Goal: Task Accomplishment & Management: Manage account settings

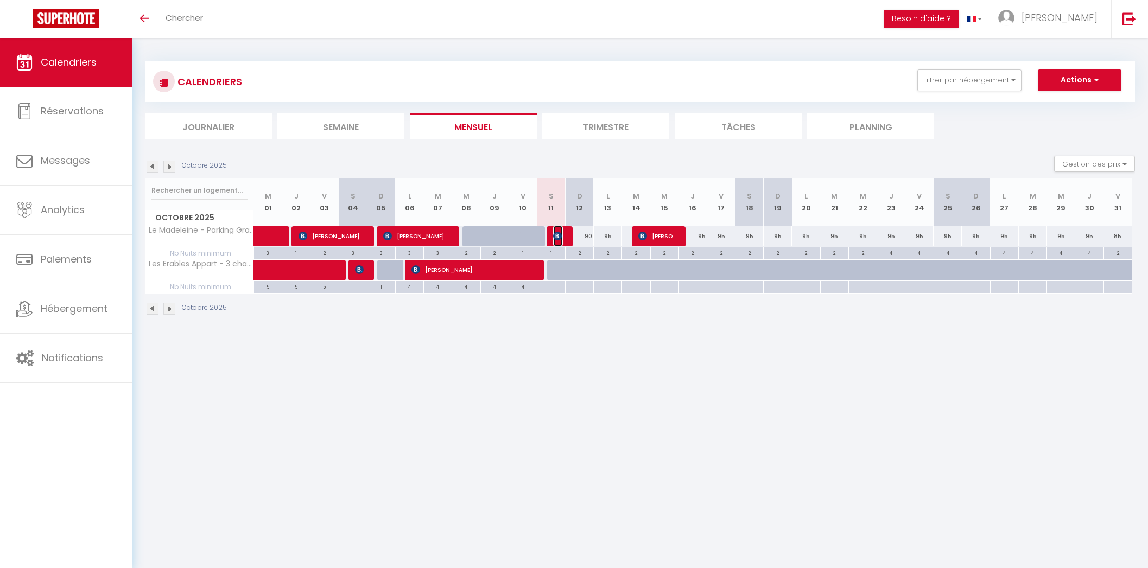
click at [562, 234] on img at bounding box center [557, 236] width 9 height 9
select select "OK"
select select "KO"
select select "0"
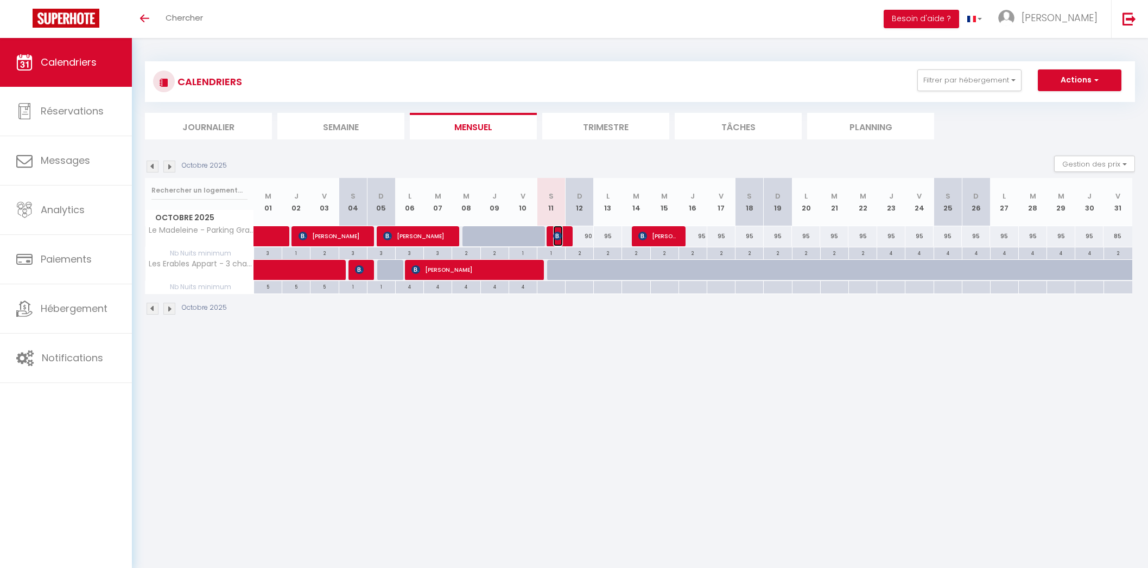
select select "1"
select select
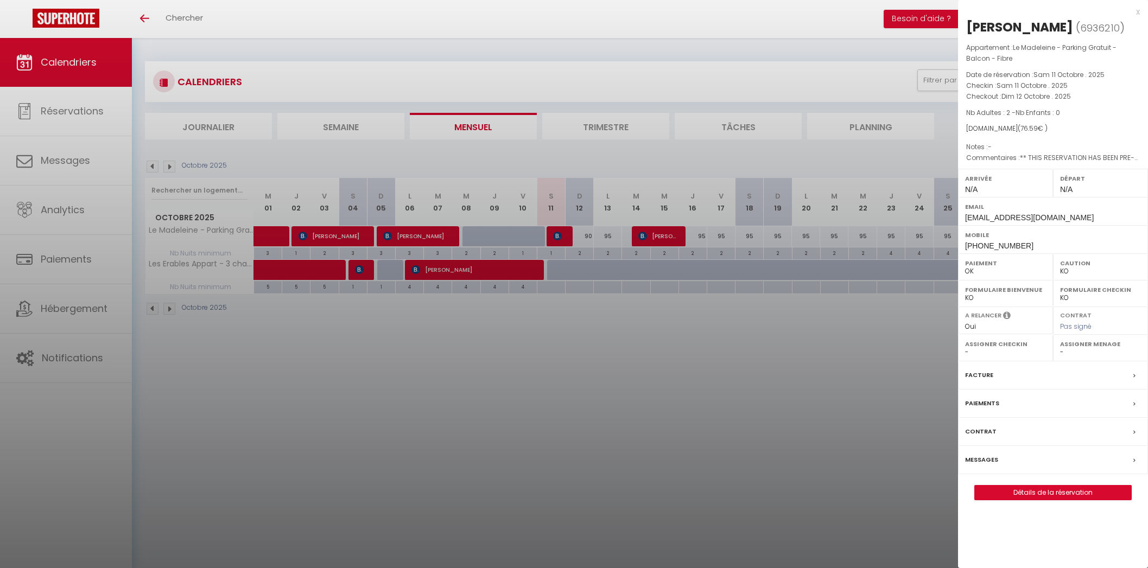
click at [994, 455] on label "Messages" at bounding box center [981, 459] width 33 height 11
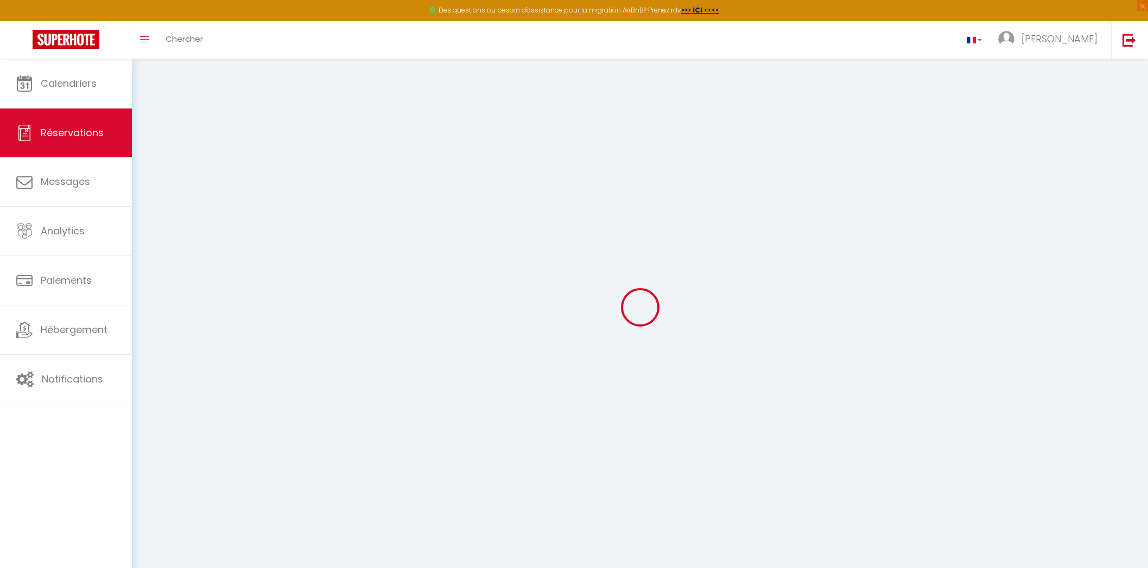
select select
checkbox input "false"
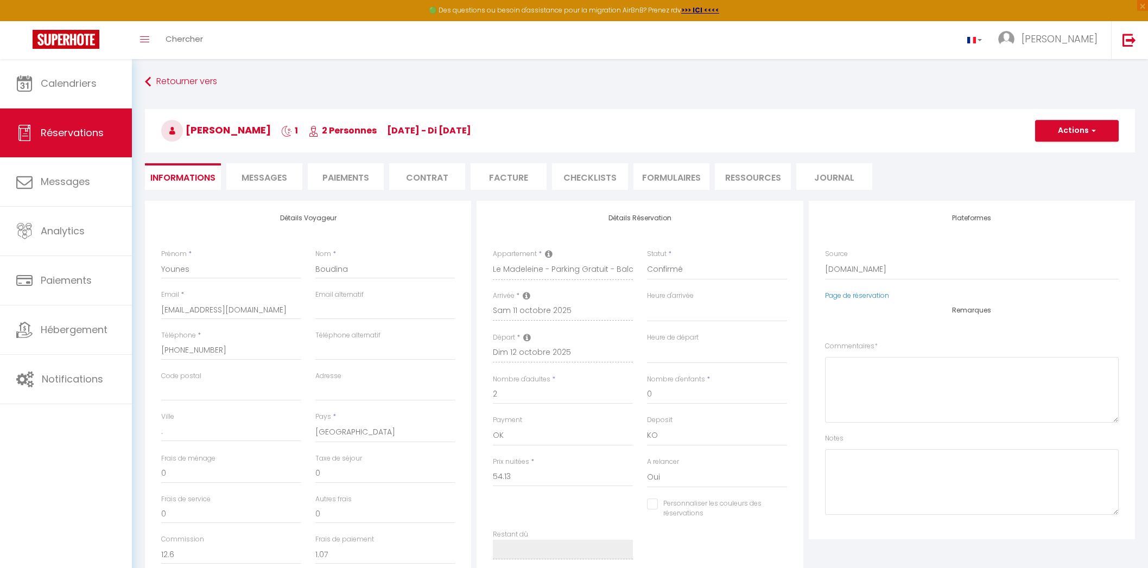
select select
checkbox input "false"
type textarea "** THIS RESERVATION HAS BEEN PRE-PAID ** BOOKING NOTE : Payment charge is EUR 1…"
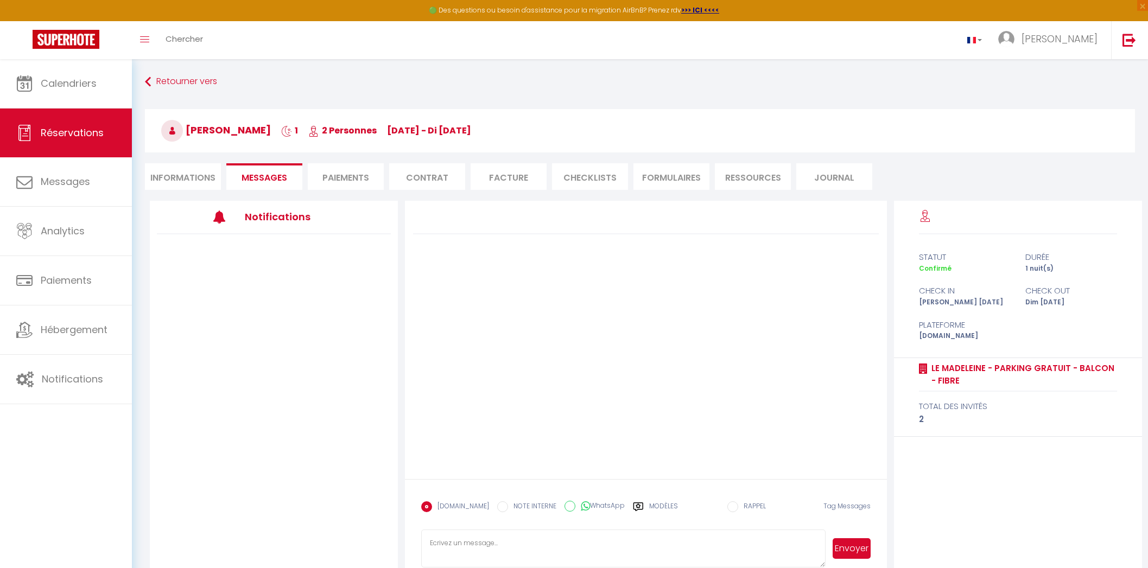
click at [340, 178] on li "Paiements" at bounding box center [346, 176] width 76 height 27
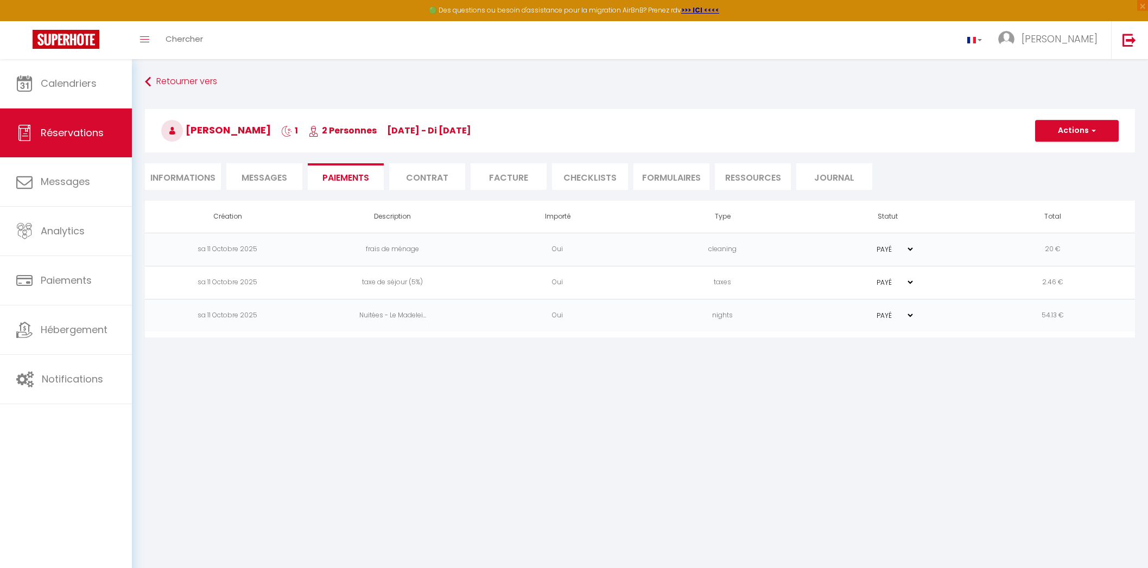
click at [271, 175] on span "Messages" at bounding box center [265, 178] width 46 height 12
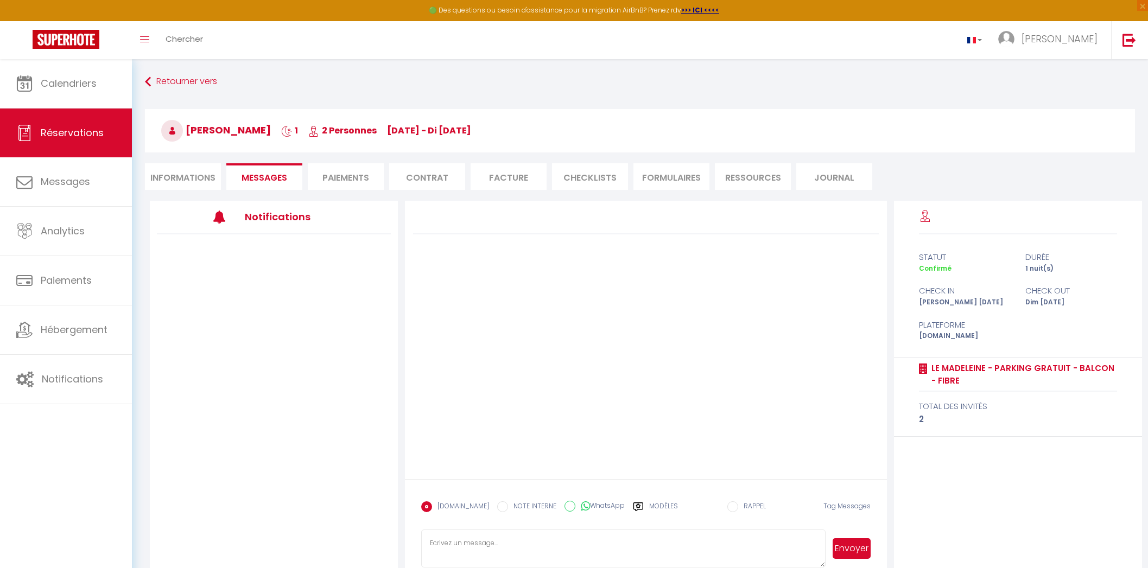
scroll to position [59, 0]
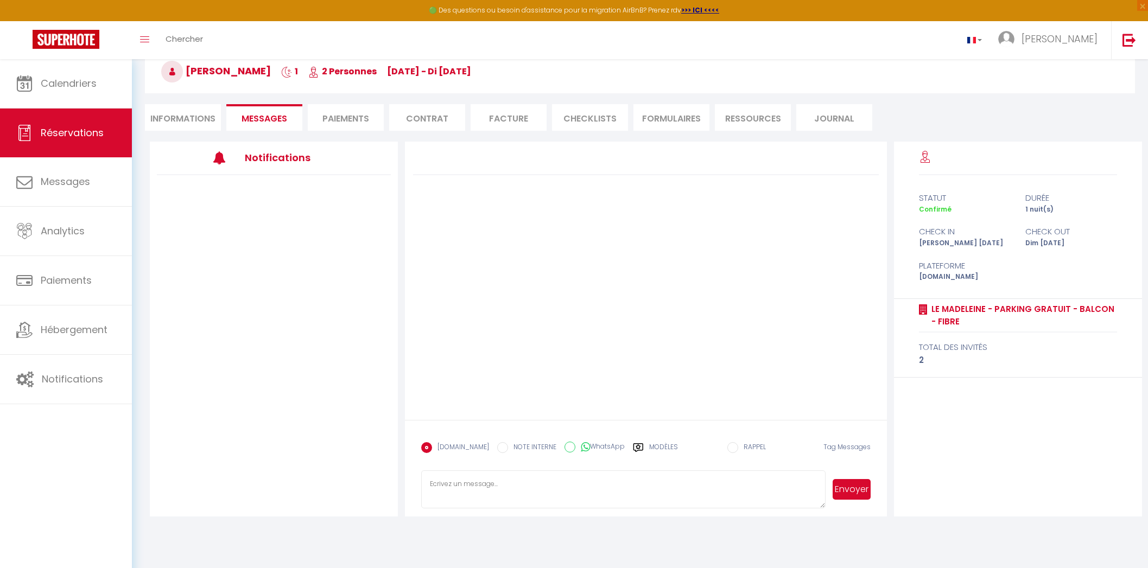
click at [659, 443] on label "Modèles" at bounding box center [663, 451] width 29 height 19
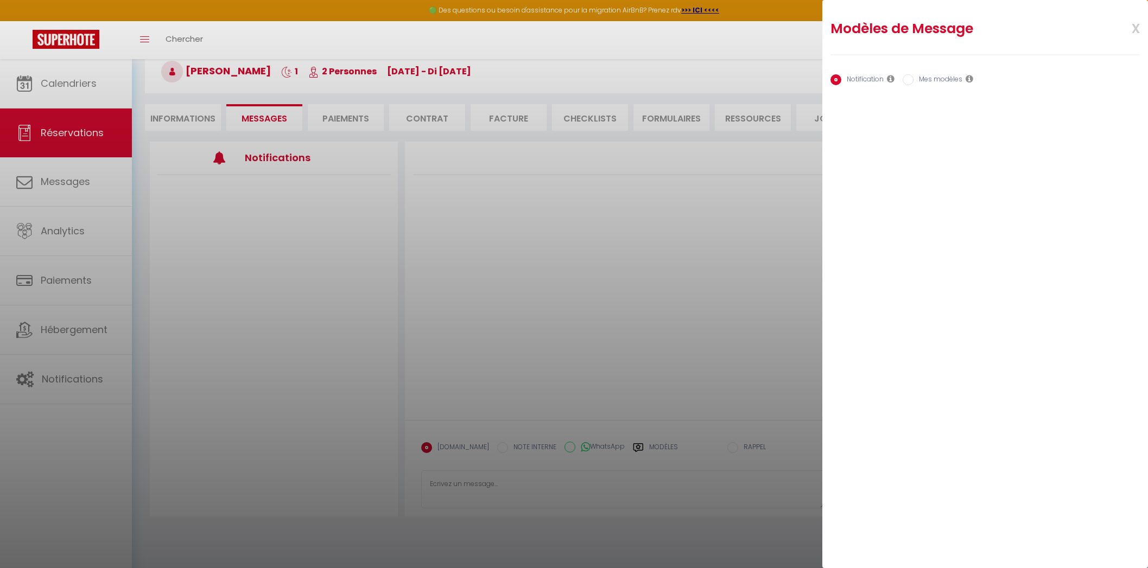
click at [923, 76] on label "Mes modèles" at bounding box center [938, 80] width 49 height 12
click at [914, 76] on input "Mes modèles" at bounding box center [908, 79] width 11 height 11
radio input "true"
radio input "false"
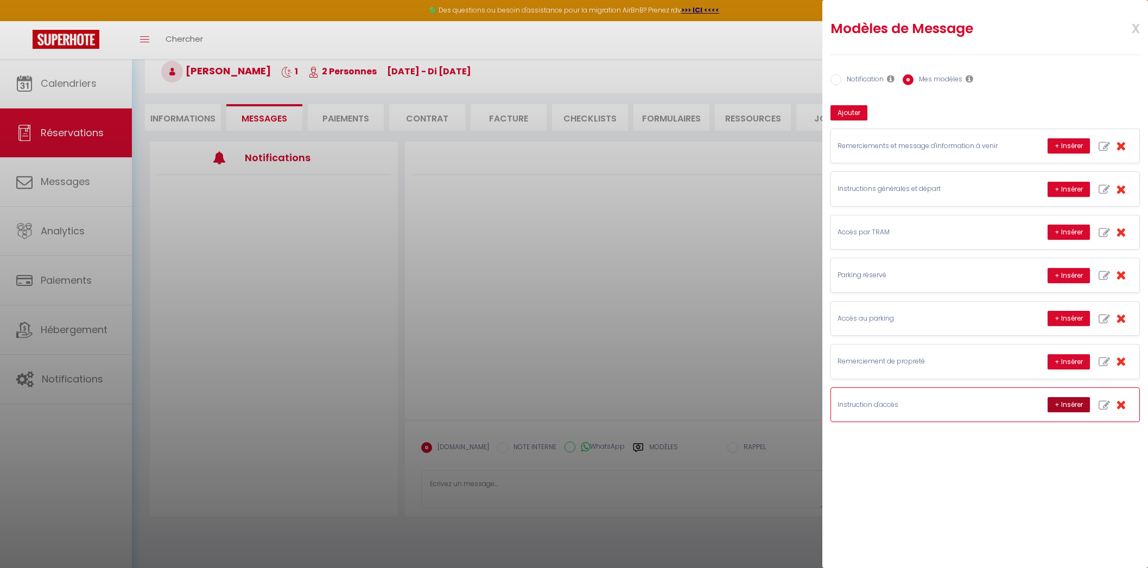
click at [1064, 400] on button "+ Insérer" at bounding box center [1069, 404] width 42 height 15
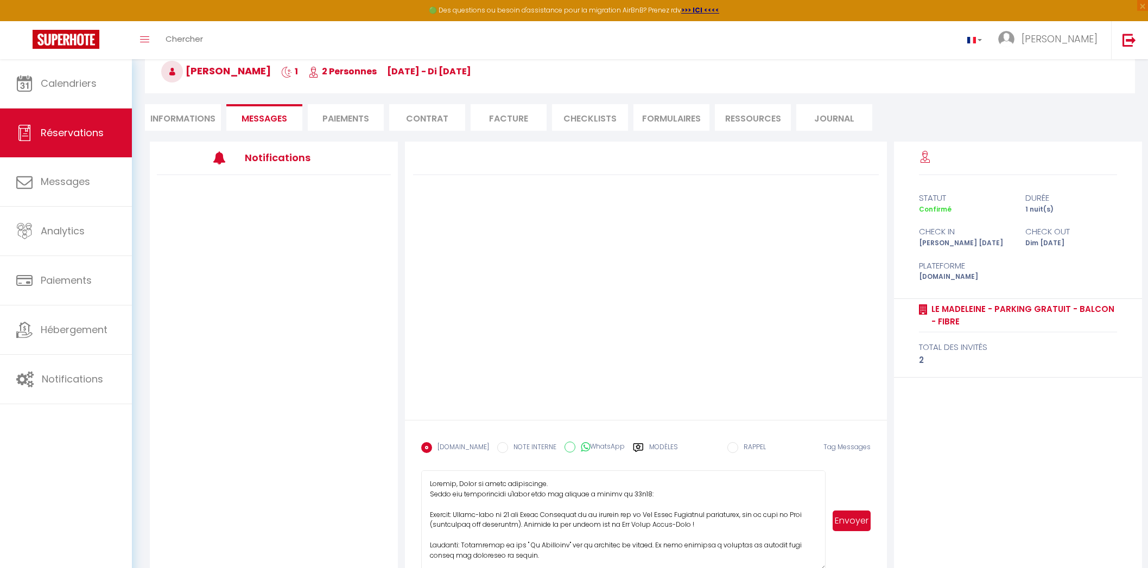
drag, startPoint x: 820, startPoint y: 505, endPoint x: 909, endPoint y: 436, distance: 112.6
click at [811, 563] on textarea at bounding box center [623, 521] width 404 height 100
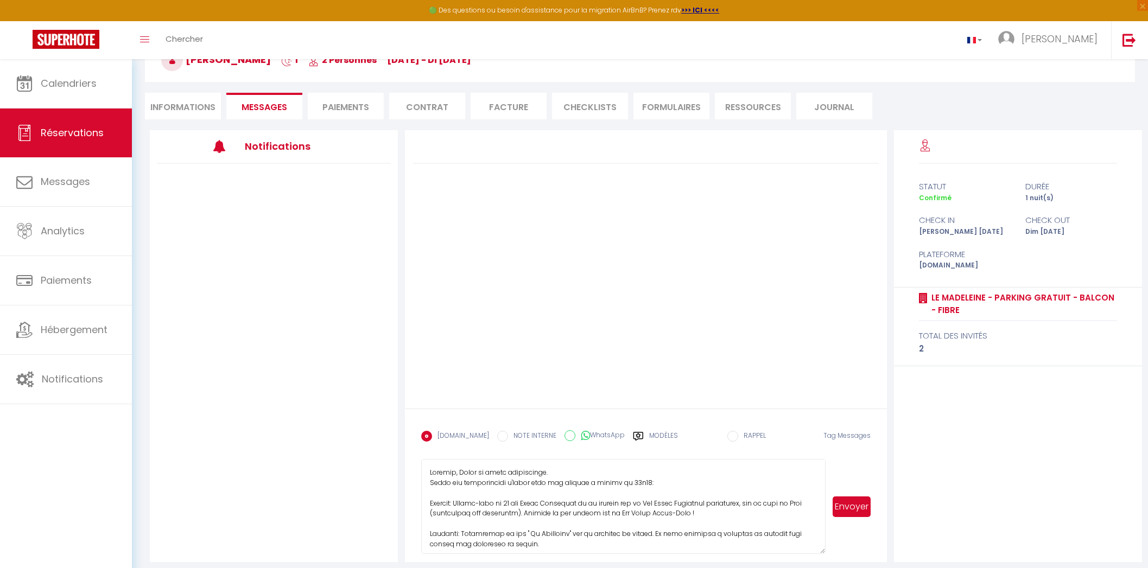
scroll to position [77, 0]
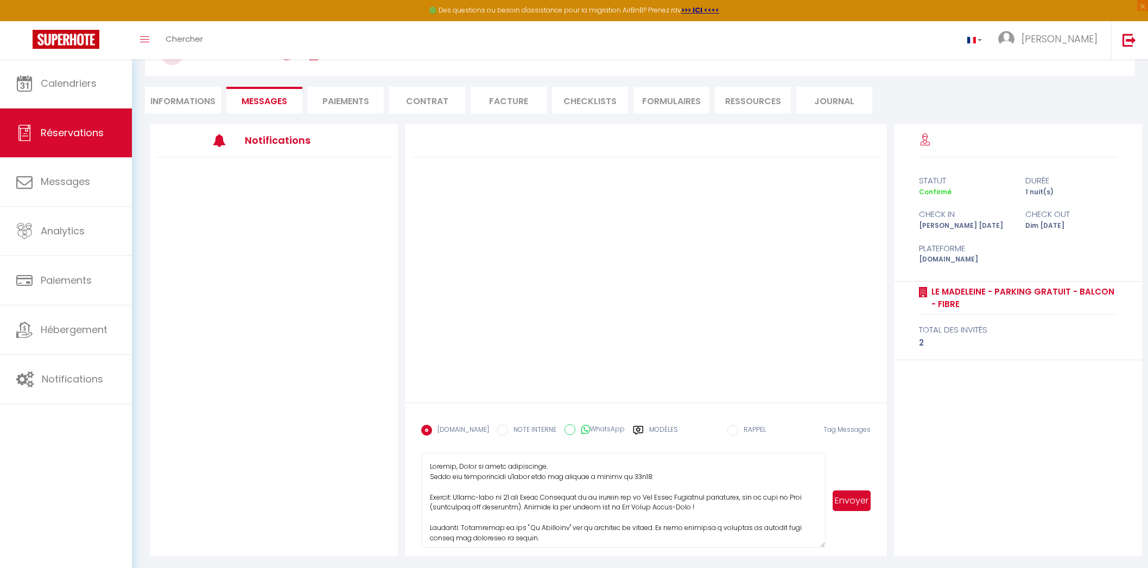
drag, startPoint x: 559, startPoint y: 461, endPoint x: 385, endPoint y: 466, distance: 173.8
click at [385, 466] on div "Notifications [DOMAIN_NAME] NOTE INTERNE WhatsApp Modèles 11 « ‹ » › [DATE] [PH…" at bounding box center [646, 340] width 992 height 432
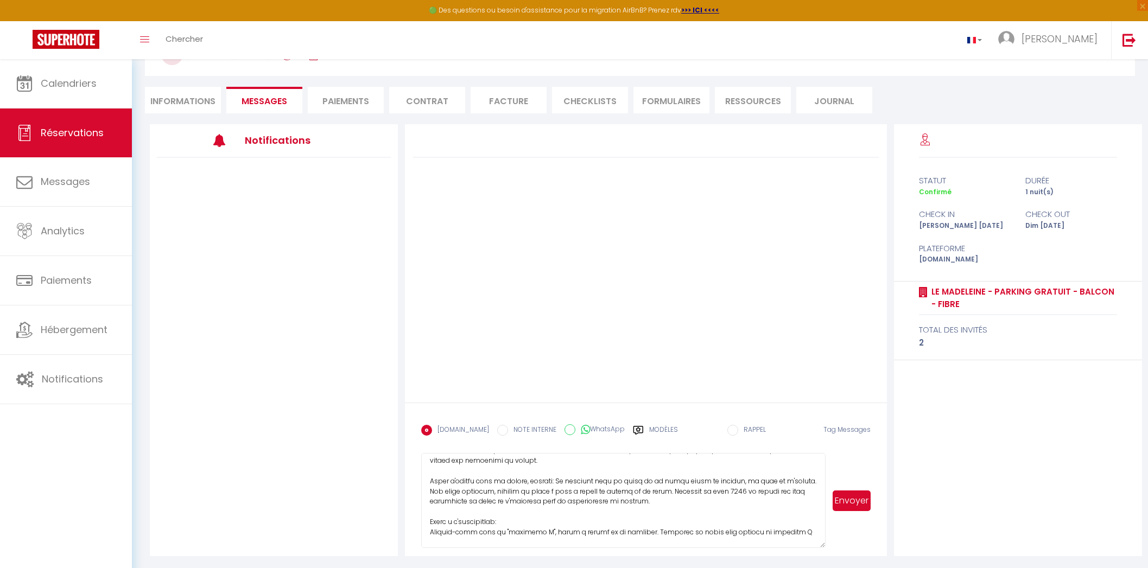
scroll to position [126, 0]
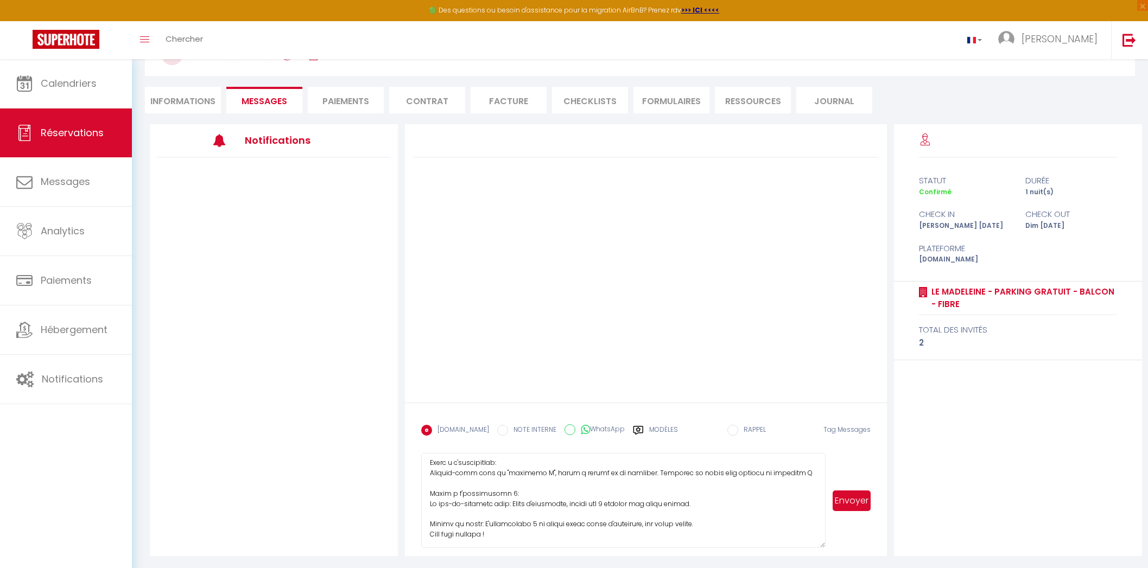
type textarea "Lorem ips dolorsitamet c'adipi elit sed doeiusm t incidi ut 34l62: Etdolor: Mag…"
click at [847, 498] on button "Envoyer" at bounding box center [852, 501] width 38 height 21
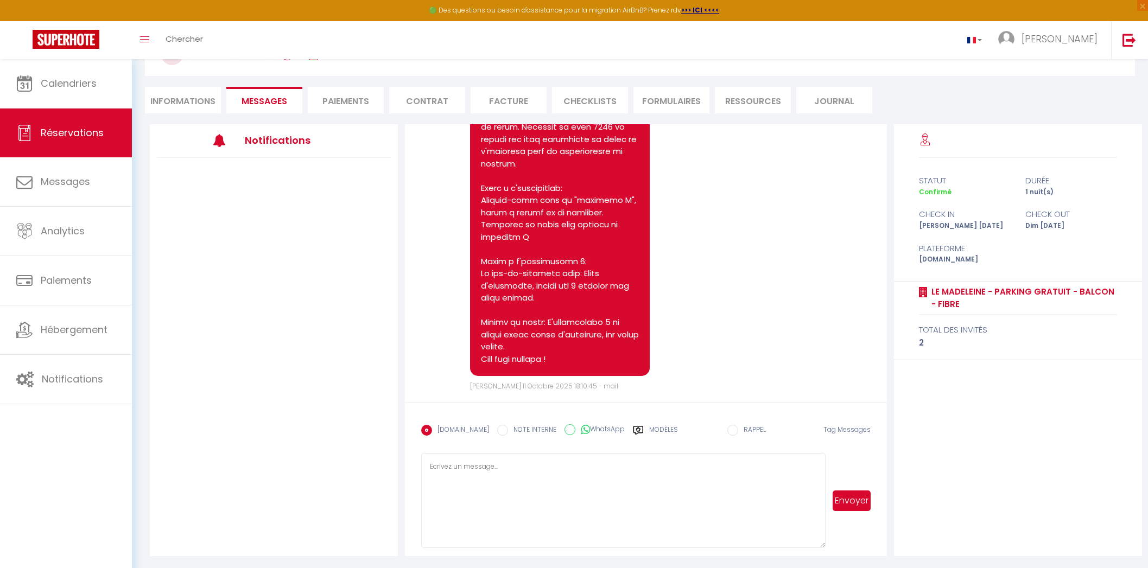
scroll to position [312, 0]
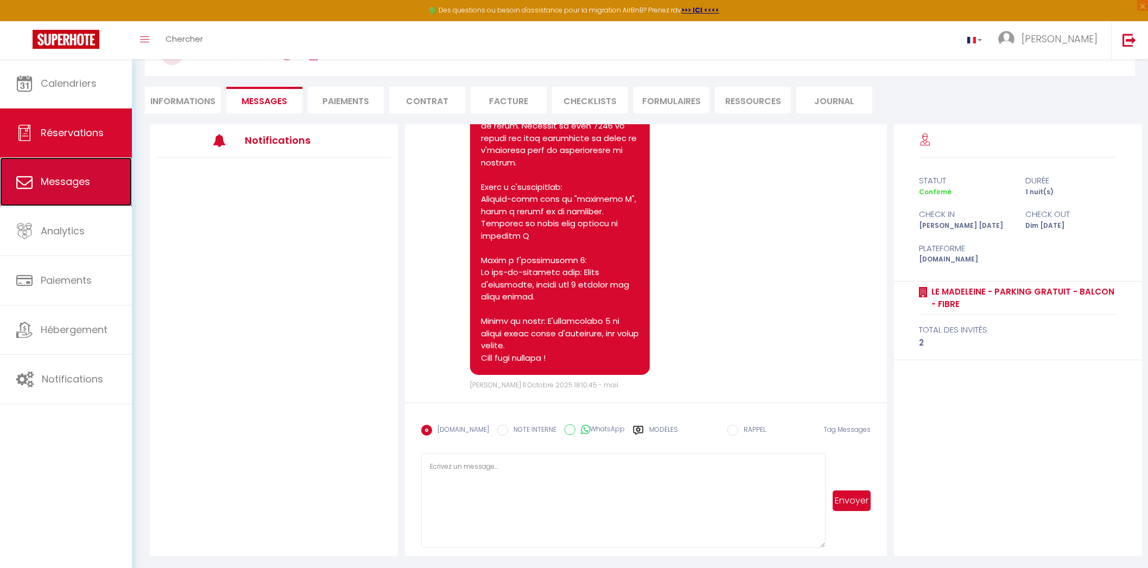
click at [57, 177] on span "Messages" at bounding box center [65, 182] width 49 height 14
select select "message"
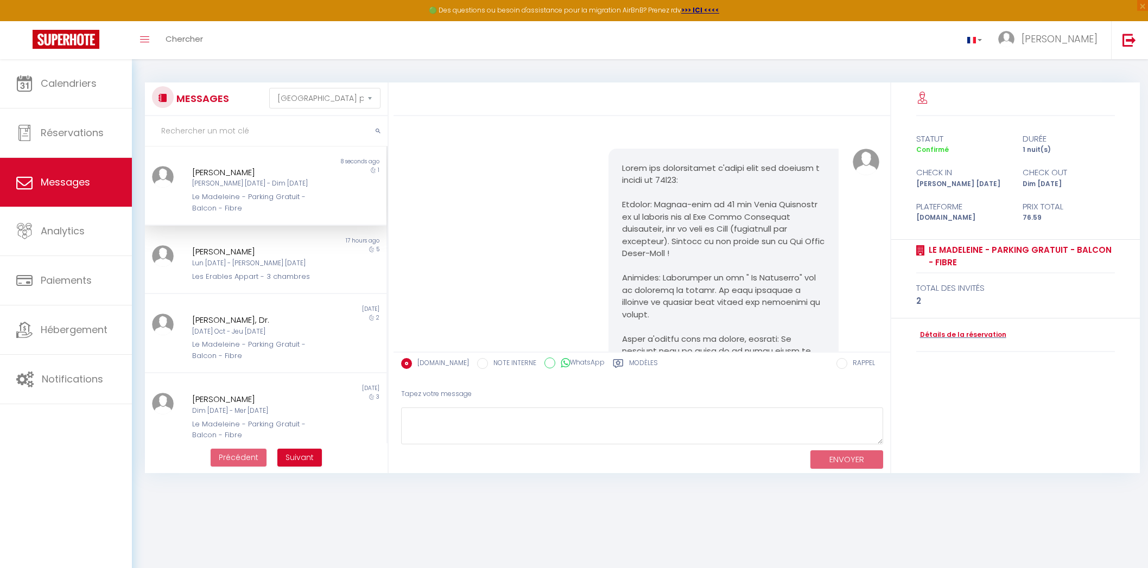
scroll to position [282, 0]
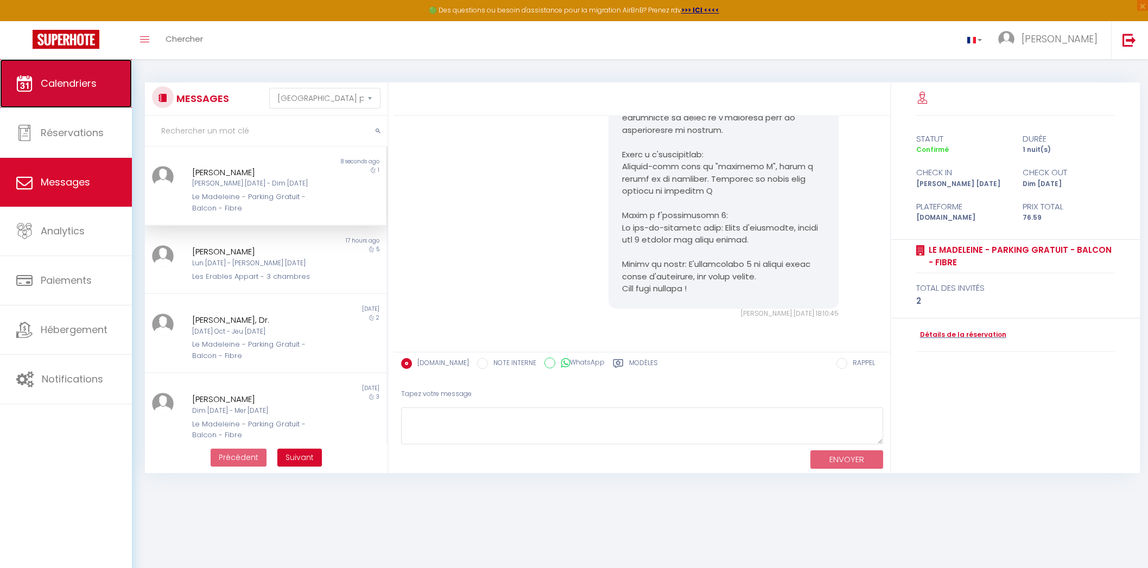
click at [56, 85] on span "Calendriers" at bounding box center [69, 84] width 56 height 14
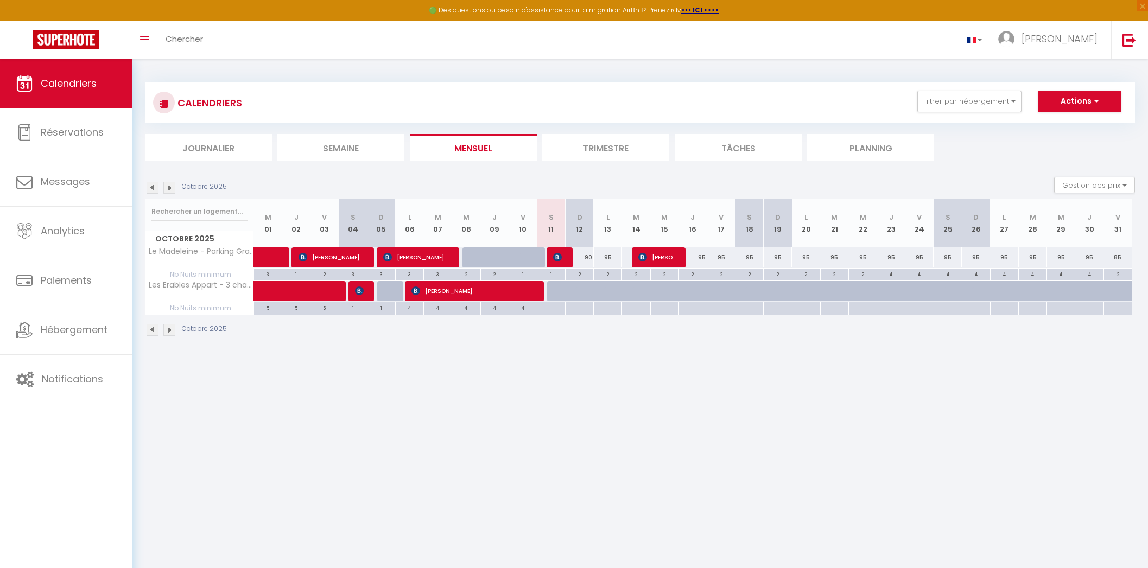
click at [587, 257] on div "90" at bounding box center [580, 258] width 28 height 20
type input "90"
type input "Dim 12 Octobre 2025"
type input "Lun 13 Octobre 2025"
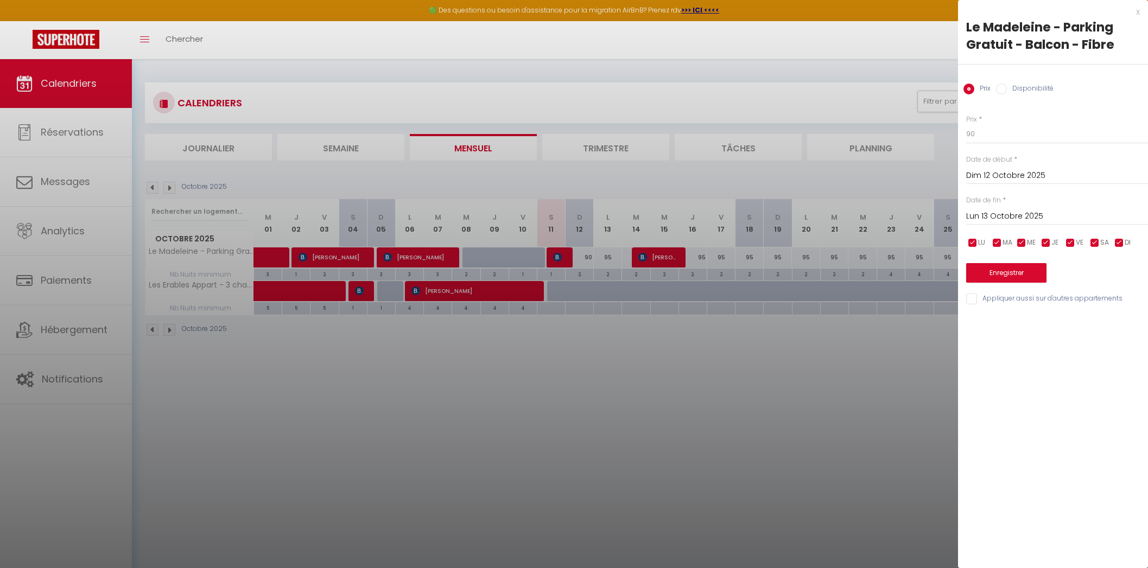
click at [1135, 11] on div "x" at bounding box center [1049, 11] width 182 height 13
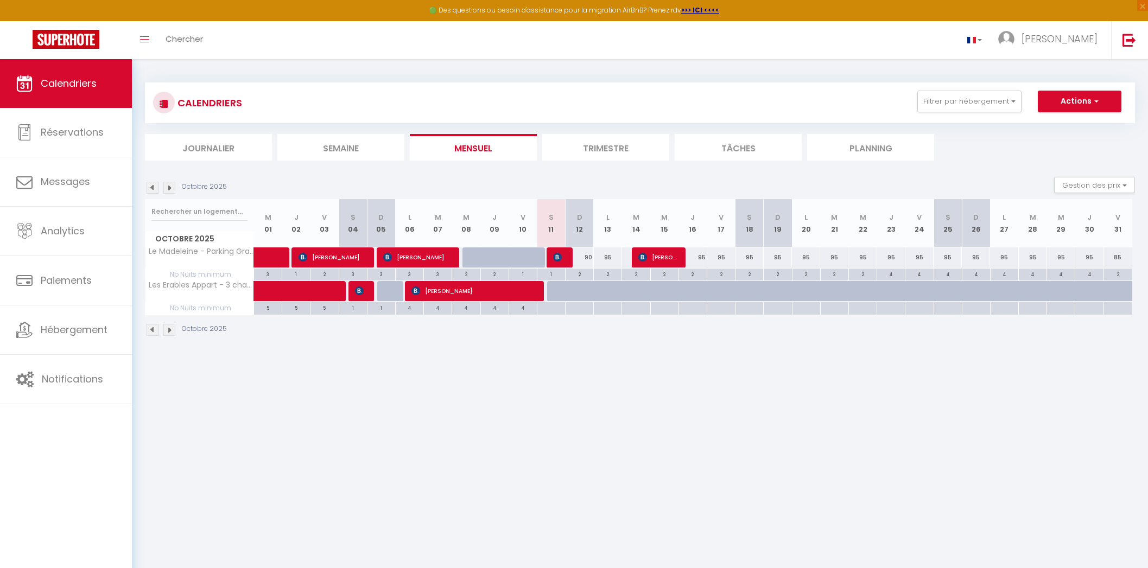
click at [753, 256] on div "95" at bounding box center [750, 258] width 28 height 20
type input "95"
type input "Sam 18 Octobre 2025"
type input "Dim 19 Octobre 2025"
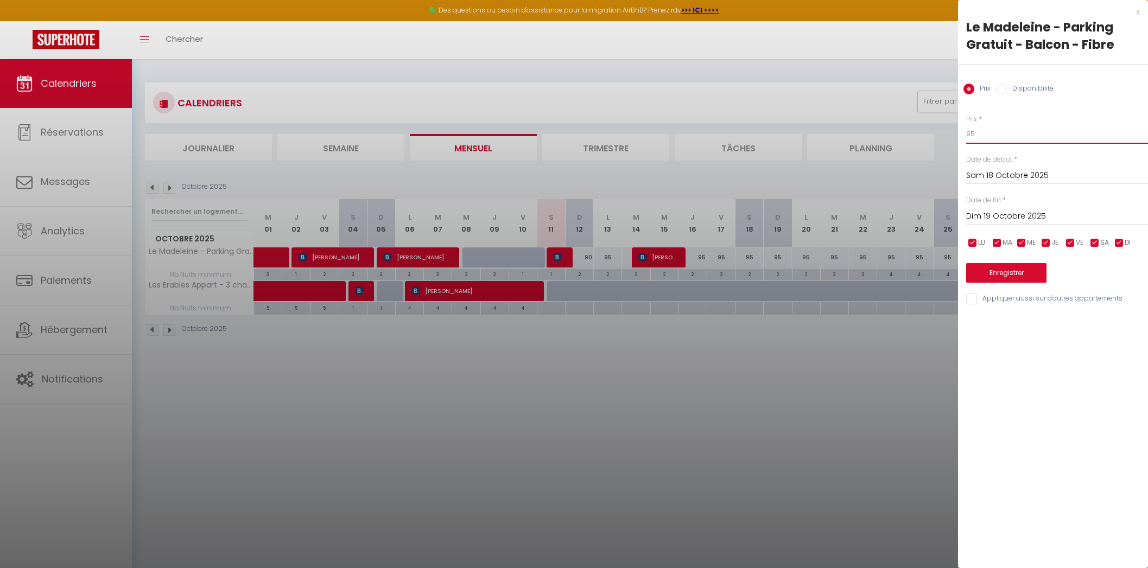
drag, startPoint x: 992, startPoint y: 128, endPoint x: 878, endPoint y: 131, distance: 114.1
click at [878, 131] on body "🟢 Des questions ou besoin d'assistance pour la migration AirBnB? Prenez rdv >>>…" at bounding box center [574, 343] width 1148 height 568
type input "100"
click at [988, 268] on button "Enregistrer" at bounding box center [1006, 273] width 80 height 20
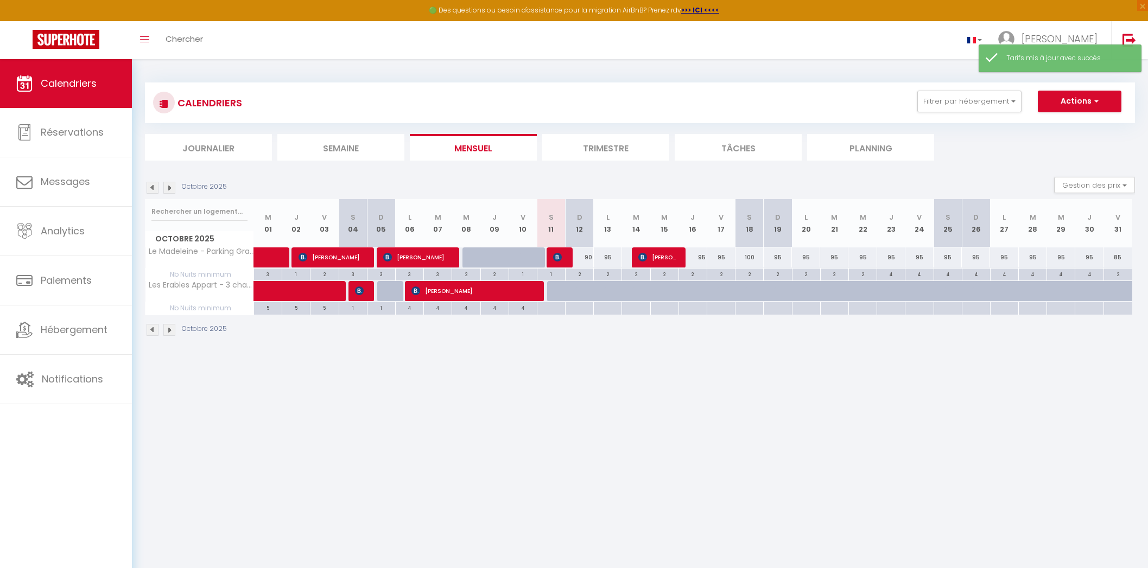
click at [944, 257] on div "95" at bounding box center [948, 258] width 28 height 20
type input "95"
type input "Sam 25 Octobre 2025"
type input "Dim 26 Octobre 2025"
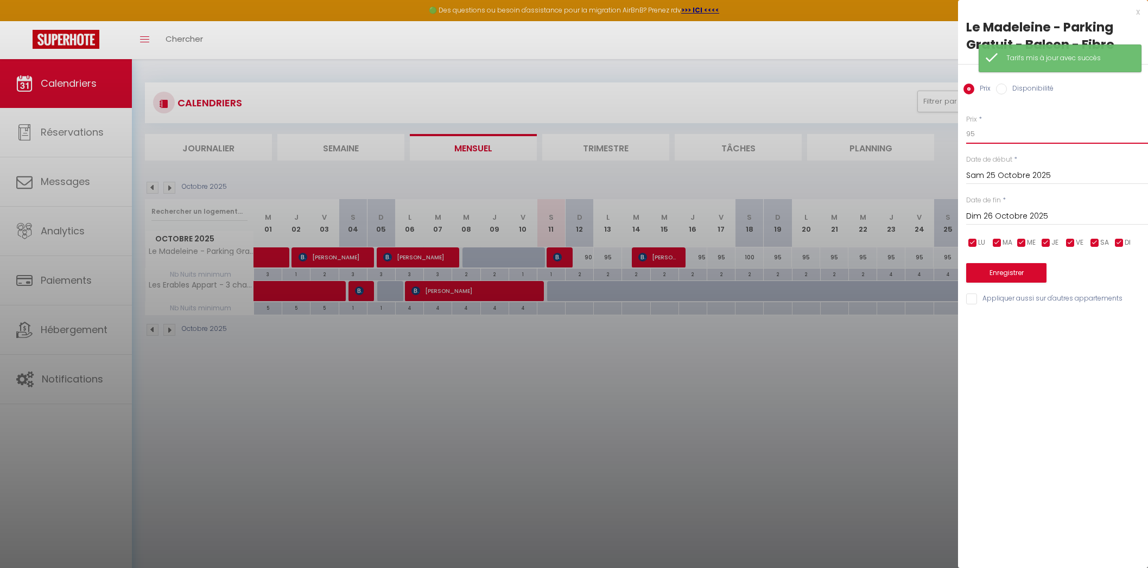
drag, startPoint x: 988, startPoint y: 132, endPoint x: 940, endPoint y: 130, distance: 48.3
click at [940, 130] on body "🟢 Des questions ou besoin d'assistance pour la migration AirBnB? Prenez rdv >>>…" at bounding box center [574, 343] width 1148 height 568
type input "100"
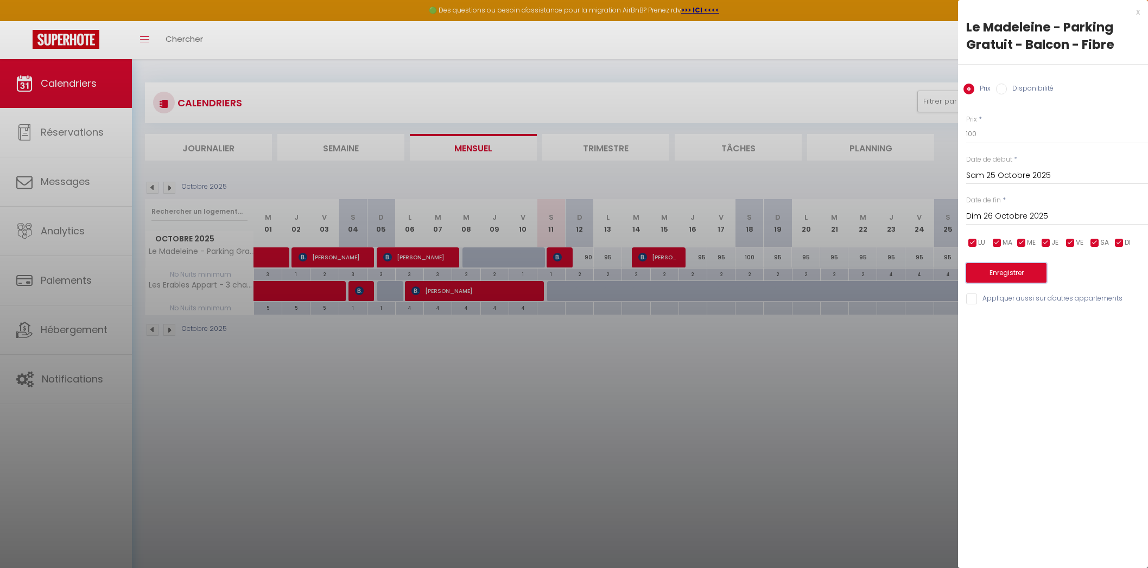
click at [991, 268] on button "Enregistrer" at bounding box center [1006, 273] width 80 height 20
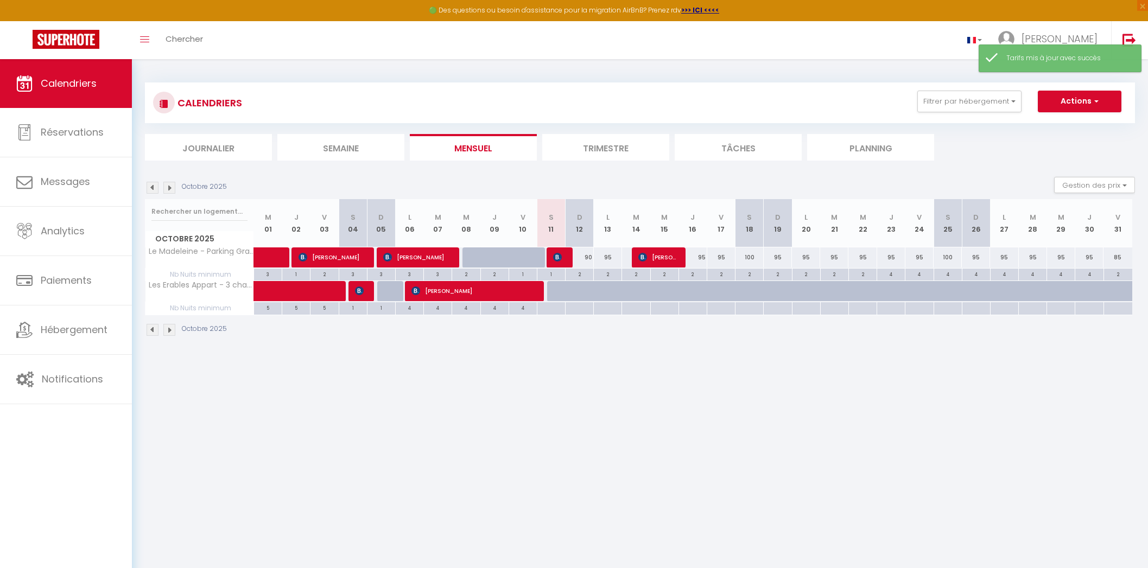
click at [1120, 256] on div "85" at bounding box center [1118, 258] width 29 height 20
type input "85"
type input "Ven 31 Octobre 2025"
type input "[PERSON_NAME] 01 Novembre 2025"
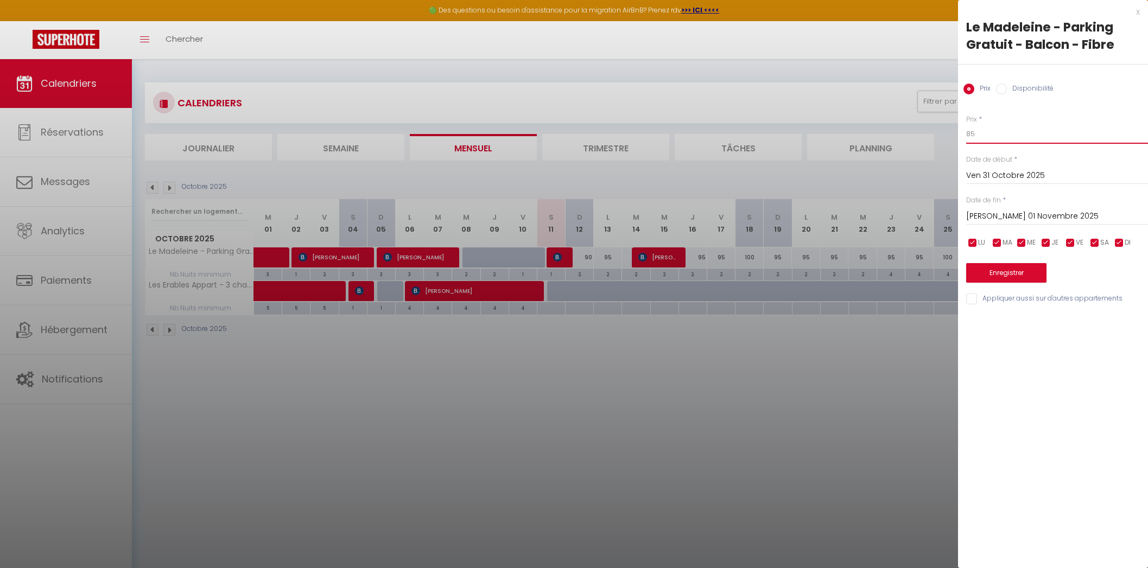
drag, startPoint x: 1008, startPoint y: 132, endPoint x: 877, endPoint y: 131, distance: 130.3
click at [877, 131] on body "🟢 Des questions ou besoin d'assistance pour la migration AirBnB? Prenez rdv >>>…" at bounding box center [574, 343] width 1148 height 568
type input "90"
click at [1007, 270] on button "Enregistrer" at bounding box center [1006, 273] width 80 height 20
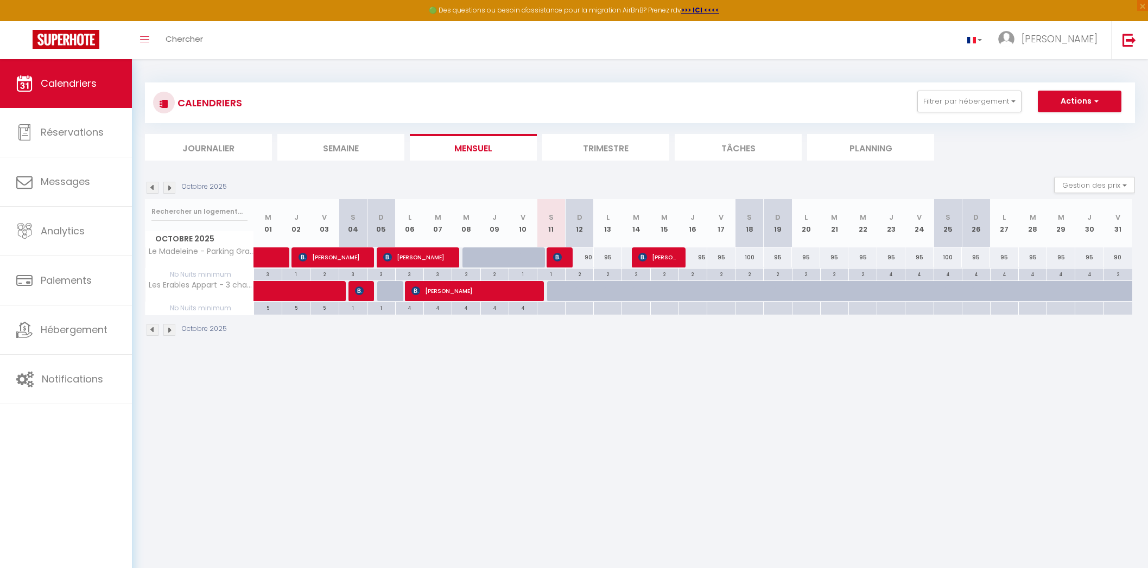
click at [891, 271] on div "4" at bounding box center [891, 274] width 28 height 10
type input "4"
type input "Jeu 23 Octobre 2025"
type input "Ven 24 Octobre 2025"
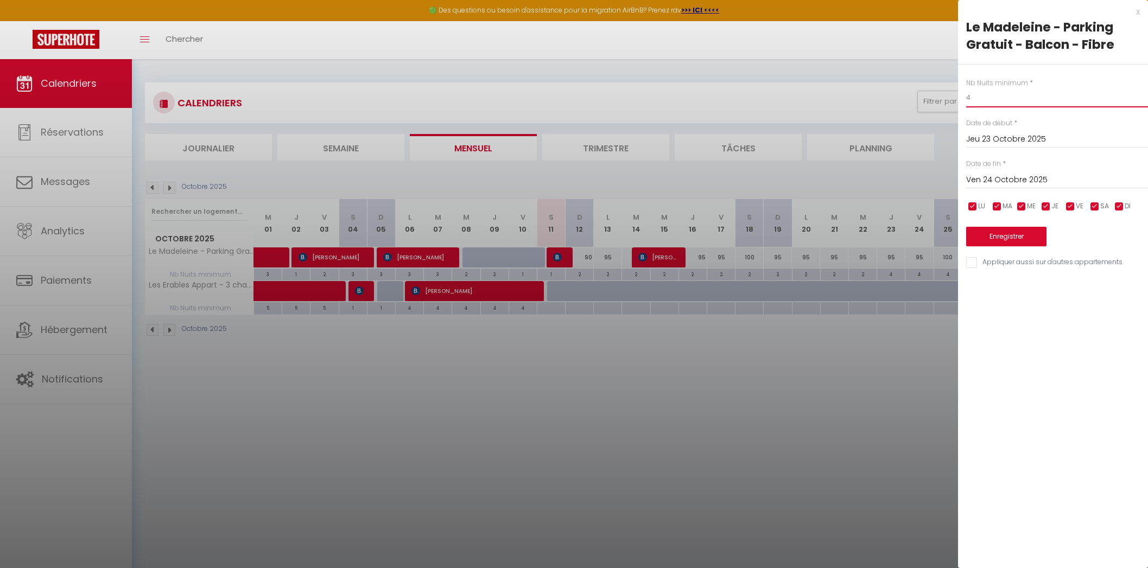
click at [992, 94] on input "4" at bounding box center [1057, 98] width 182 height 20
drag, startPoint x: 992, startPoint y: 94, endPoint x: 927, endPoint y: 95, distance: 65.7
click at [929, 95] on body "🟢 Des questions ou besoin d'assistance pour la migration AirBnB? Prenez rdv >>>…" at bounding box center [574, 343] width 1148 height 568
type input "3"
click at [994, 176] on input "Ven 24 Octobre 2025" at bounding box center [1057, 180] width 182 height 14
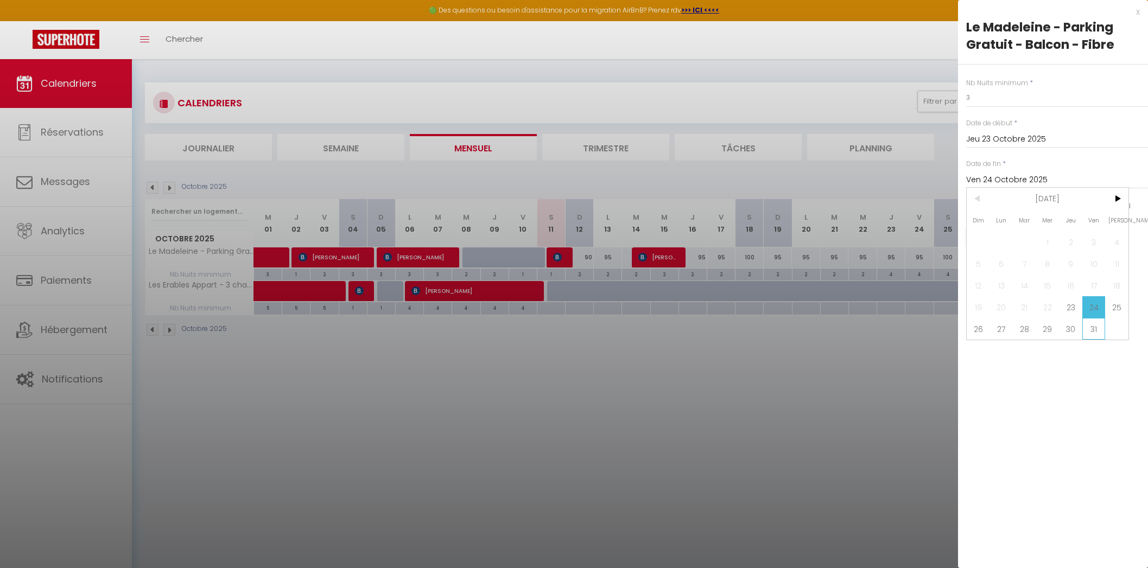
click at [1086, 326] on span "31" at bounding box center [1094, 329] width 23 height 22
type input "Ven 31 Octobre 2025"
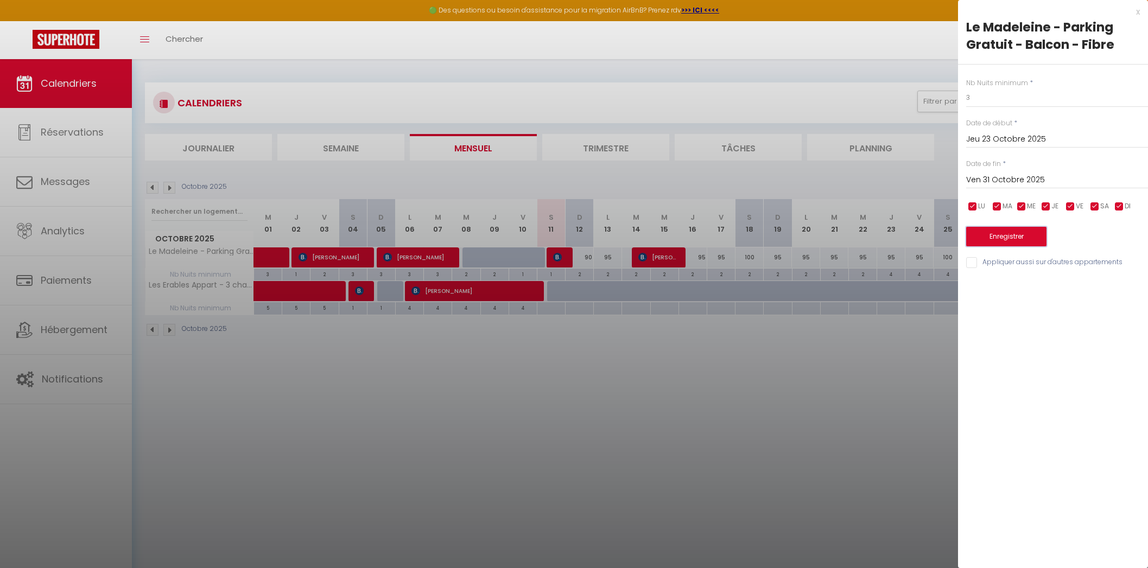
click at [992, 233] on button "Enregistrer" at bounding box center [1006, 237] width 80 height 20
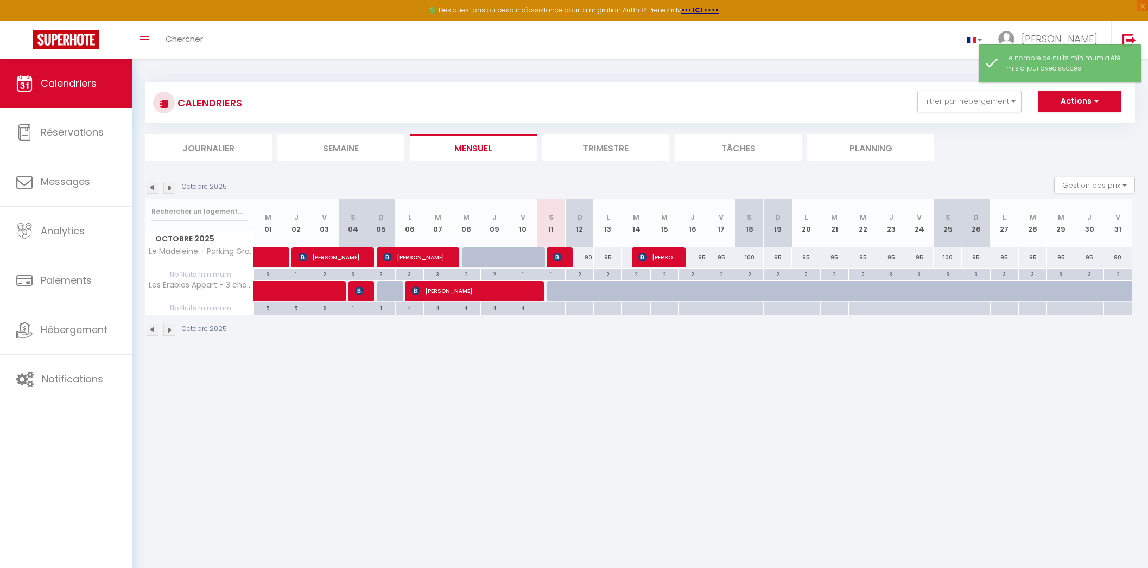
click at [579, 271] on div "2" at bounding box center [580, 274] width 28 height 10
type input "2"
type input "Dim 12 Octobre 2025"
type input "Lun 13 Octobre 2025"
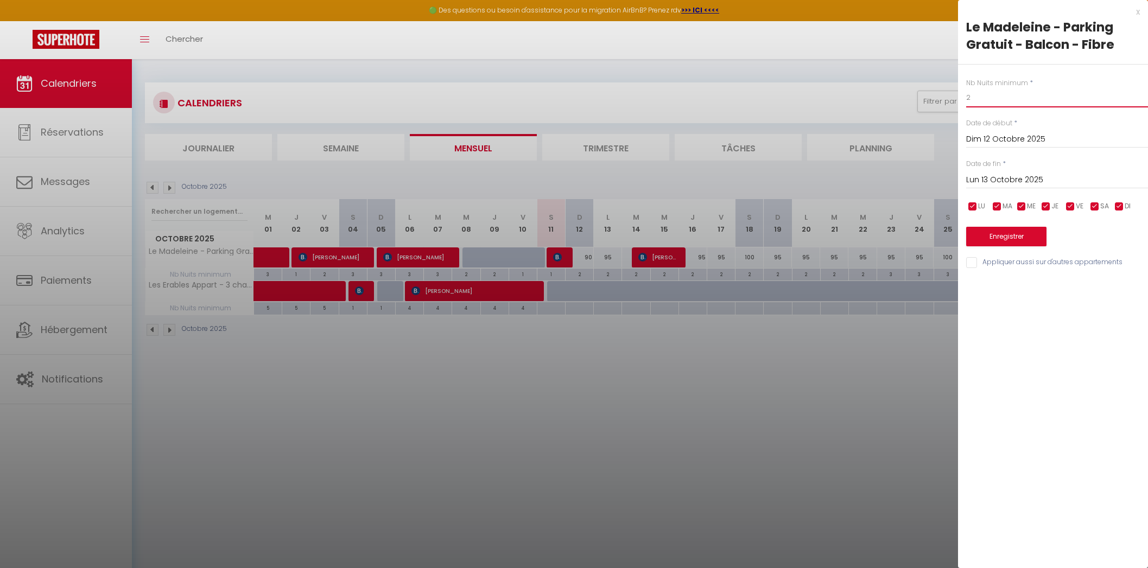
drag, startPoint x: 983, startPoint y: 103, endPoint x: 963, endPoint y: 98, distance: 20.6
click at [964, 98] on div "Nb Nuits minimum * 2 Date de début * Dim 12 Octobre 2025 < [DATE] > Dim Lun Mar…" at bounding box center [1053, 167] width 190 height 205
click at [1135, 14] on div "x" at bounding box center [1049, 11] width 182 height 13
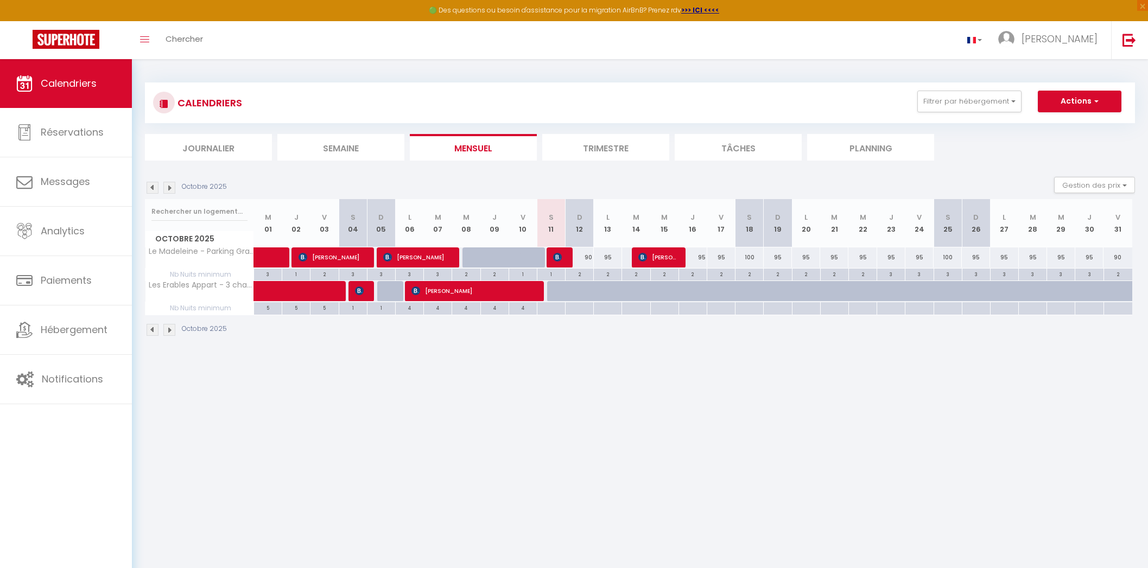
click at [943, 423] on body "🟢 Des questions ou besoin d'assistance pour la migration AirBnB? Prenez rdv >>>…" at bounding box center [574, 343] width 1148 height 568
click at [1117, 273] on div "2" at bounding box center [1118, 274] width 28 height 10
type input "2"
type input "Ven 31 Octobre 2025"
type input "[PERSON_NAME] 01 Novembre 2025"
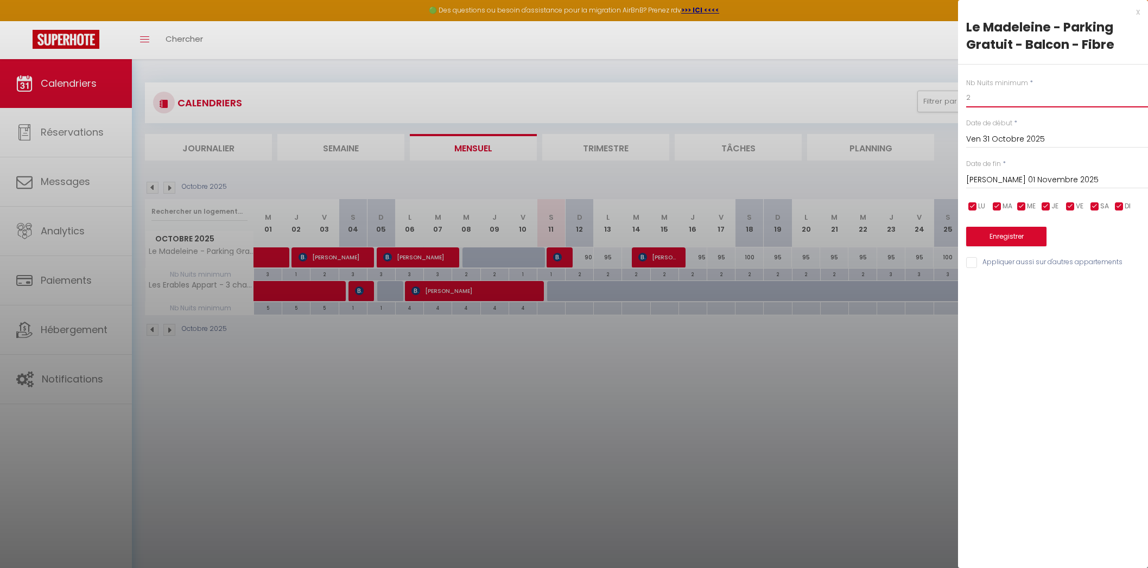
drag, startPoint x: 978, startPoint y: 102, endPoint x: 960, endPoint y: 100, distance: 18.0
click at [961, 100] on div "Nb Nuits minimum * 2 Date de début * Ven 31 Octobre 2025 < [DATE] > Dim Lun Mar…" at bounding box center [1053, 167] width 190 height 205
type input "3"
click at [978, 232] on button "Enregistrer" at bounding box center [1006, 237] width 80 height 20
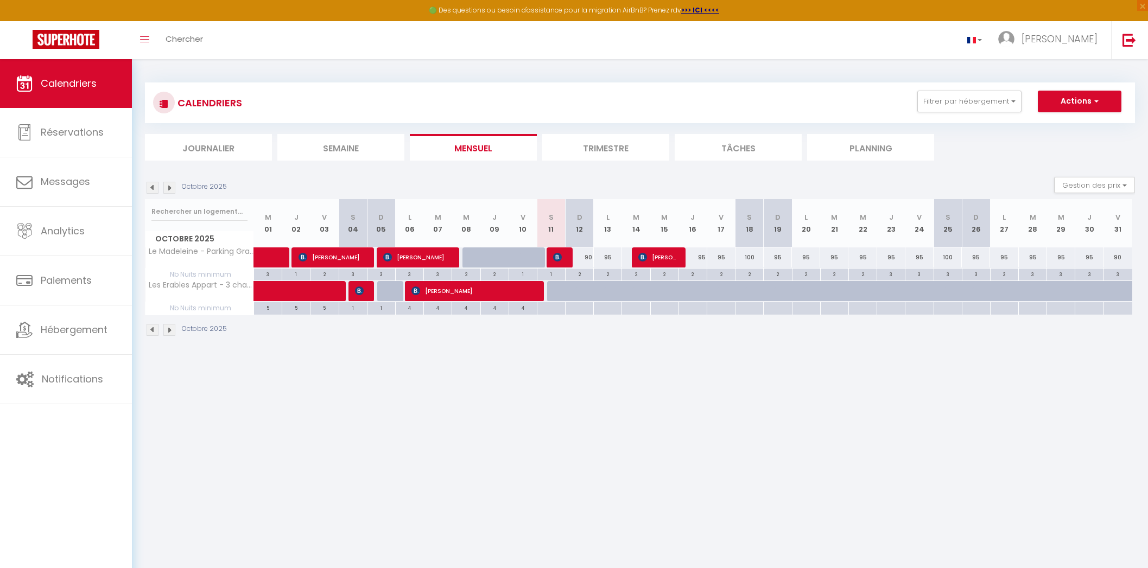
click at [171, 186] on img at bounding box center [169, 188] width 12 height 12
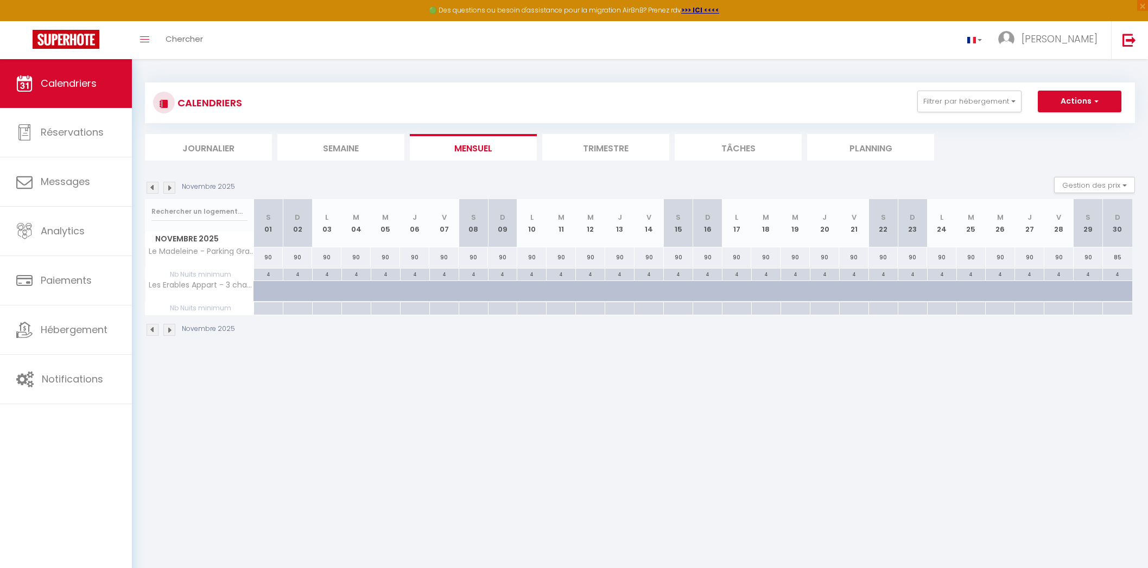
click at [268, 273] on div "4" at bounding box center [268, 274] width 29 height 10
type input "4"
type input "[PERSON_NAME] 01 Novembre 2025"
type input "Dim 02 Novembre 2025"
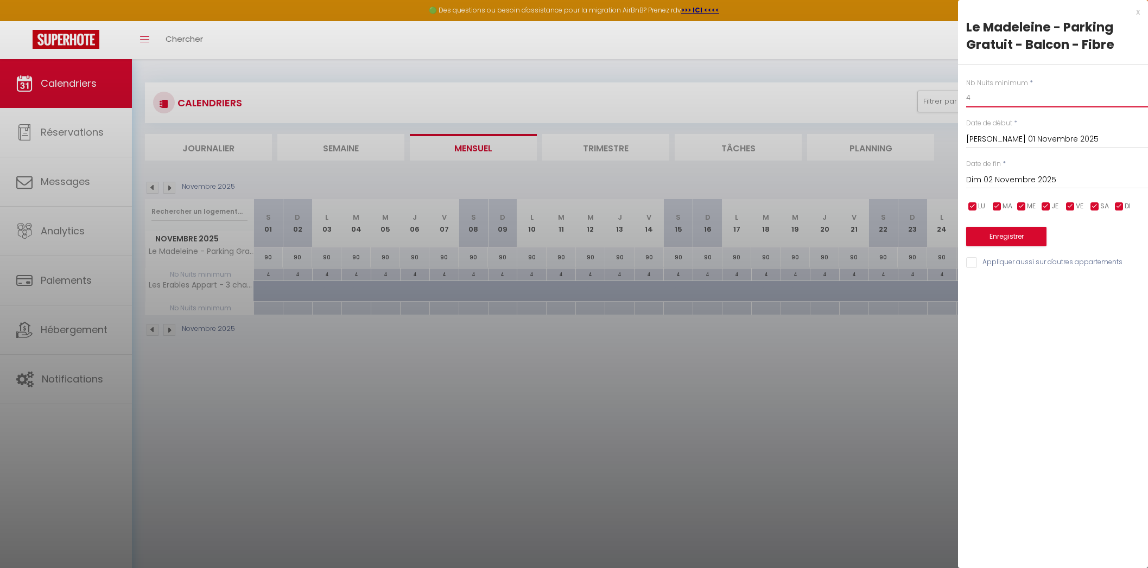
drag, startPoint x: 979, startPoint y: 99, endPoint x: 950, endPoint y: 84, distance: 32.3
click at [949, 88] on body "🟢 Des questions ou besoin d'assistance pour la migration AirBnB? Prenez rdv >>>…" at bounding box center [574, 343] width 1148 height 568
type input "3"
click at [1025, 178] on input "Dim 02 Novembre 2025" at bounding box center [1057, 180] width 182 height 14
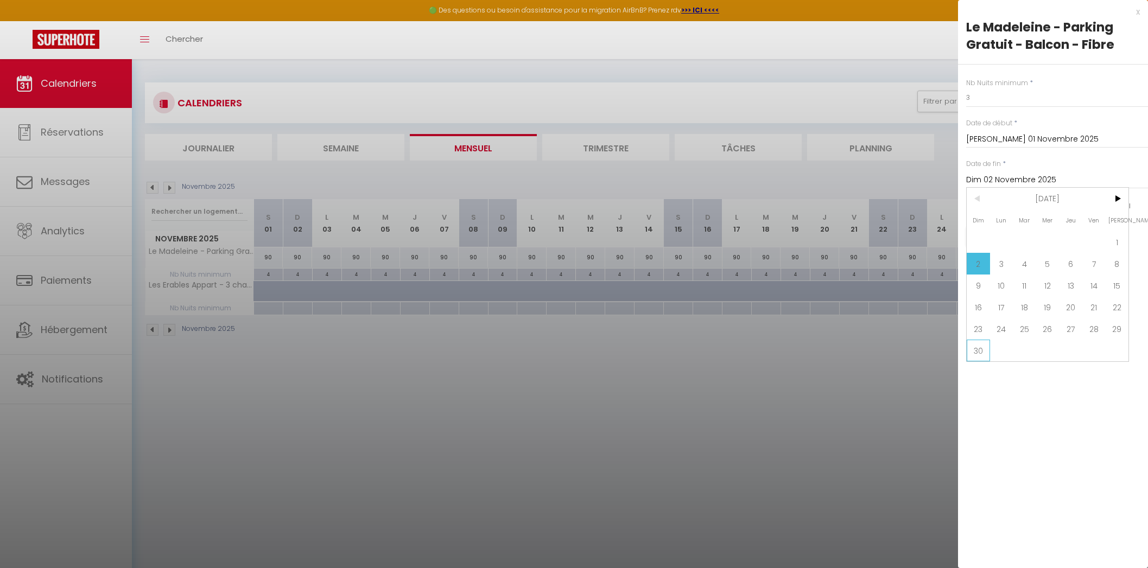
click at [972, 352] on span "30" at bounding box center [978, 351] width 23 height 22
type input "Dim 30 Novembre 2025"
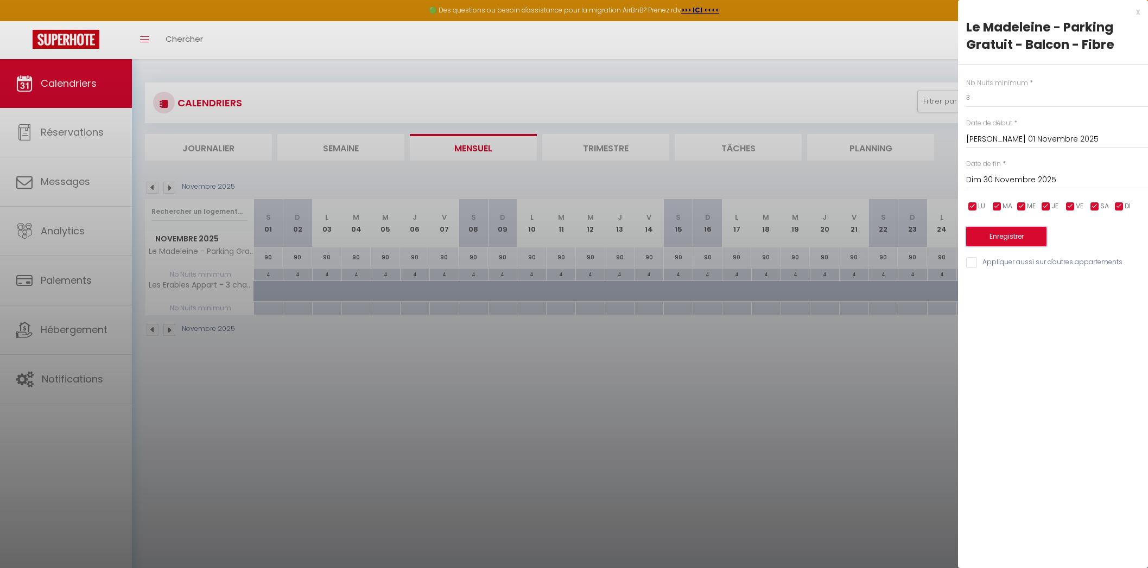
click at [1017, 236] on button "Enregistrer" at bounding box center [1006, 237] width 80 height 20
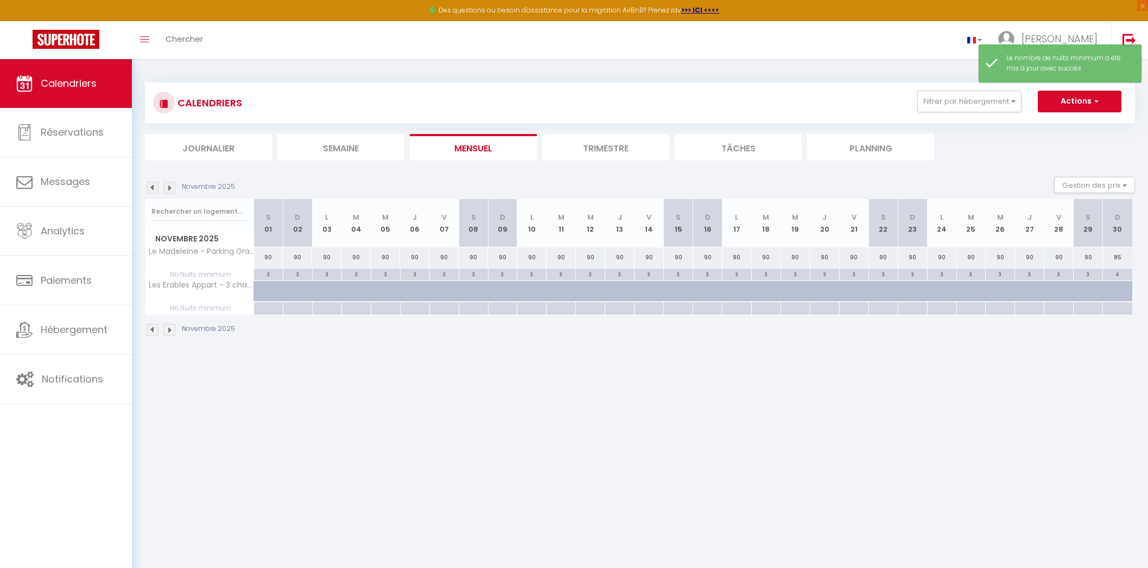
click at [1118, 273] on div "4" at bounding box center [1117, 274] width 29 height 10
type input "4"
type input "Dim 30 Novembre 2025"
type input "Lun 01 Décembre 2025"
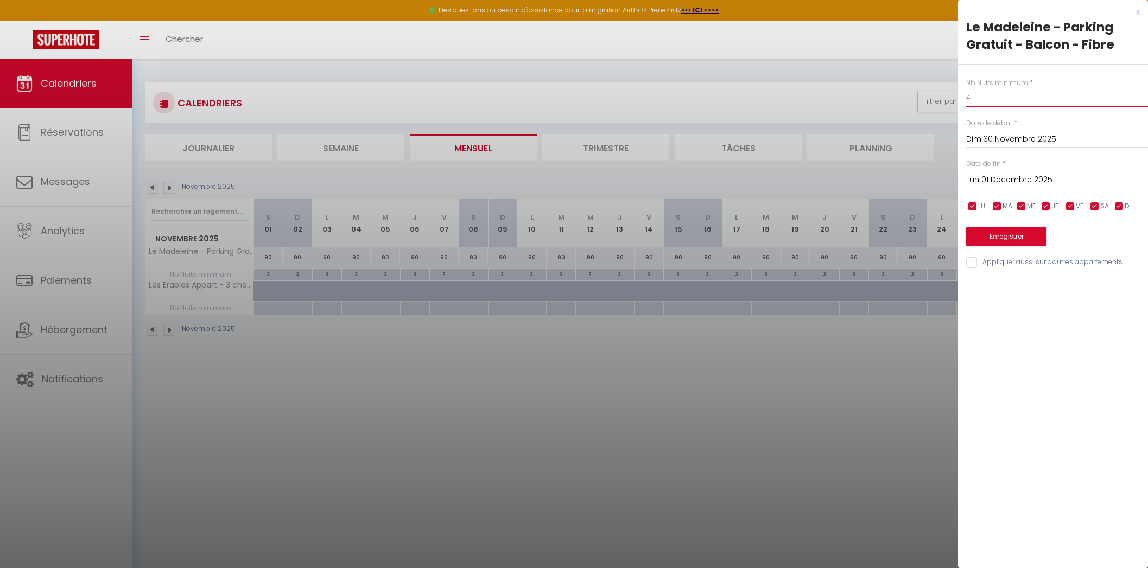
drag, startPoint x: 989, startPoint y: 100, endPoint x: 938, endPoint y: 100, distance: 51.0
click at [938, 100] on body "🟢 Des questions ou besoin d'assistance pour la migration AirBnB? Prenez rdv >>>…" at bounding box center [574, 343] width 1148 height 568
type input "3"
click at [1014, 239] on button "Enregistrer" at bounding box center [1006, 237] width 80 height 20
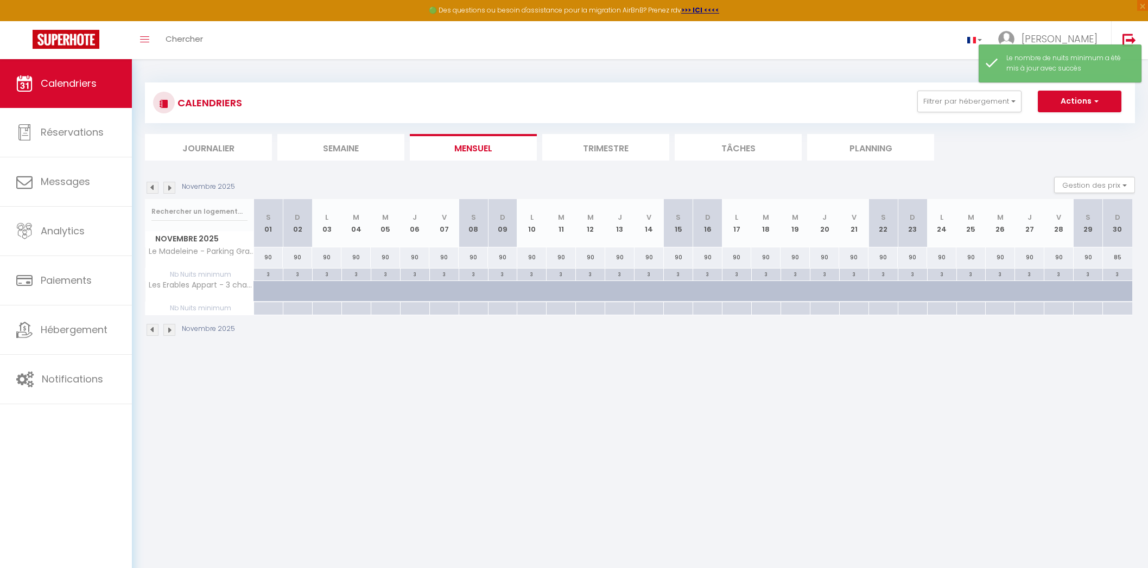
click at [167, 187] on img at bounding box center [169, 188] width 12 height 12
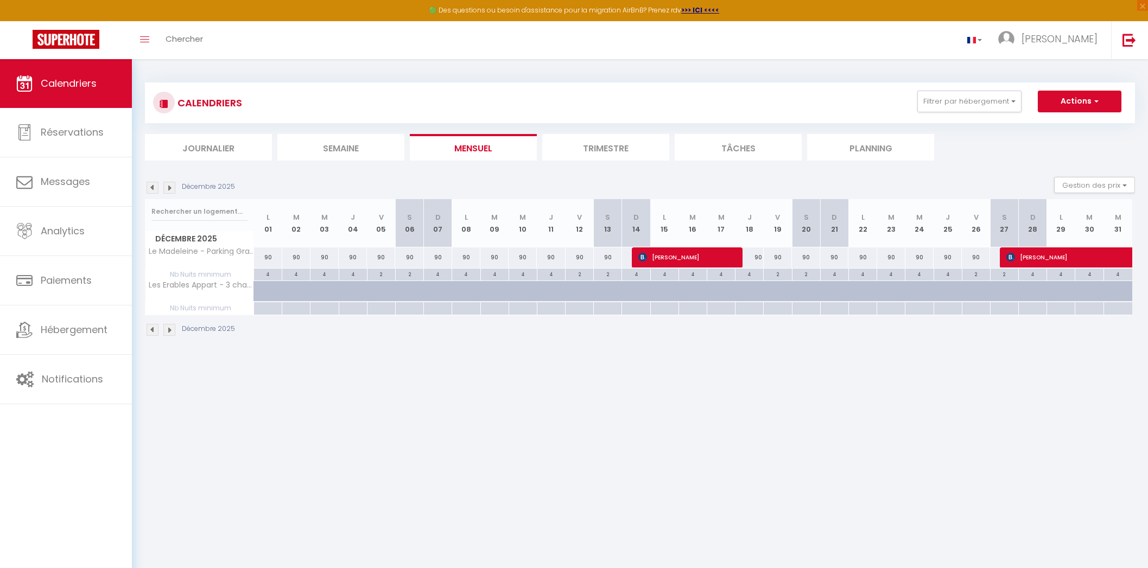
click at [267, 273] on div "4" at bounding box center [268, 274] width 28 height 10
type input "4"
type input "Lun 01 Décembre 2025"
type input "[DATE] Décembre 2025"
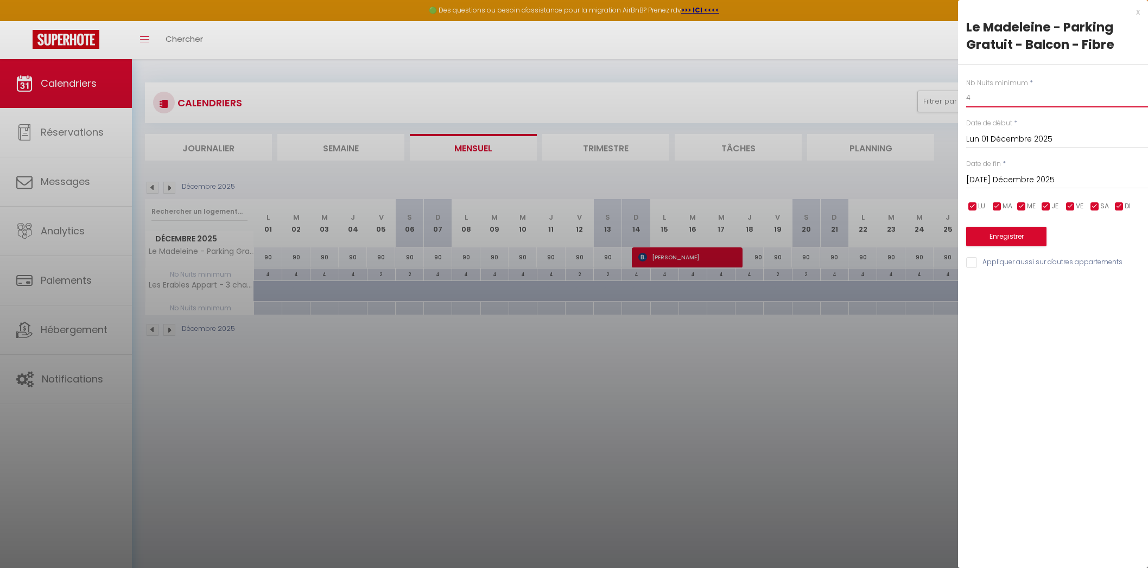
drag, startPoint x: 1021, startPoint y: 96, endPoint x: 909, endPoint y: 96, distance: 111.3
click at [914, 96] on body "🟢 Des questions ou besoin d'assistance pour la migration AirBnB? Prenez rdv >>>…" at bounding box center [574, 343] width 1148 height 568
type input "3"
click at [1014, 172] on div "[DATE] Décembre 2025 < Déc 2025 > Dim Lun Mar Mer Jeu Ven Sam 1 2 3 4 5 6 7 8 9…" at bounding box center [1057, 179] width 182 height 20
click at [1011, 178] on input "[DATE] Décembre 2025" at bounding box center [1057, 180] width 182 height 14
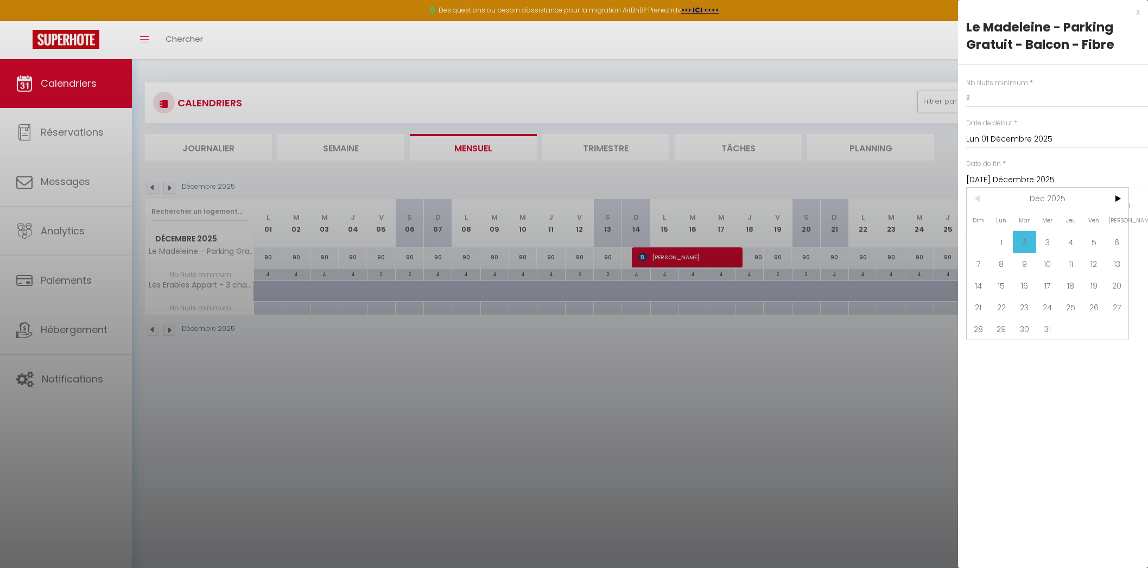
click at [1075, 423] on div "x [GEOGRAPHIC_DATA][PERSON_NAME] - Parking Gratuit - Balcon - Fibre Nb Nuits mi…" at bounding box center [1053, 284] width 190 height 568
click at [1136, 10] on div "x" at bounding box center [1049, 11] width 182 height 13
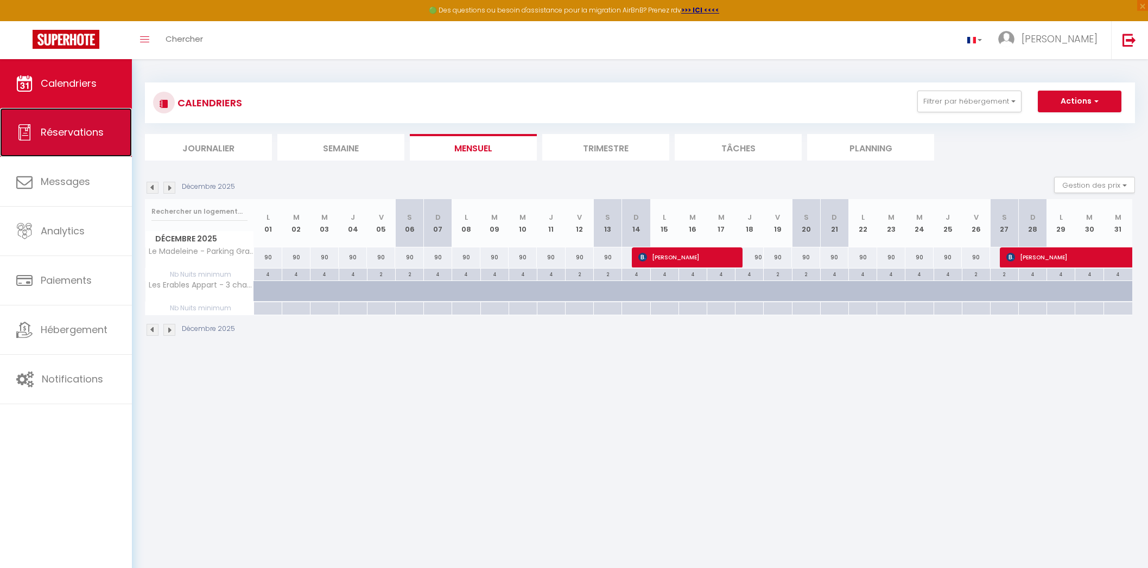
click at [41, 125] on span "Réservations" at bounding box center [72, 132] width 63 height 14
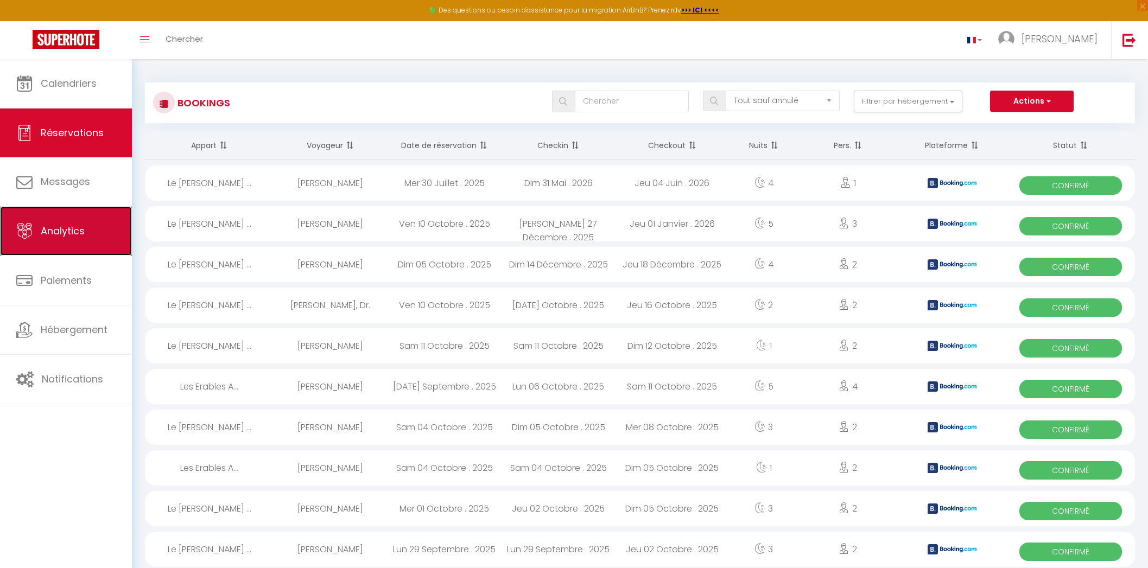
click at [60, 220] on link "Analytics" at bounding box center [66, 231] width 132 height 49
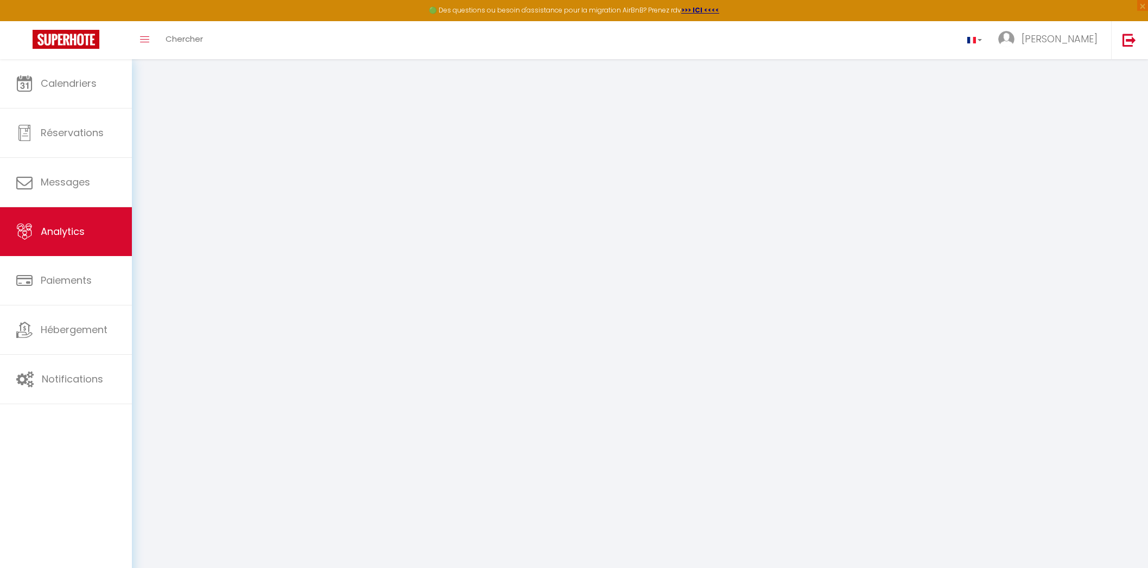
select select "2025"
select select "10"
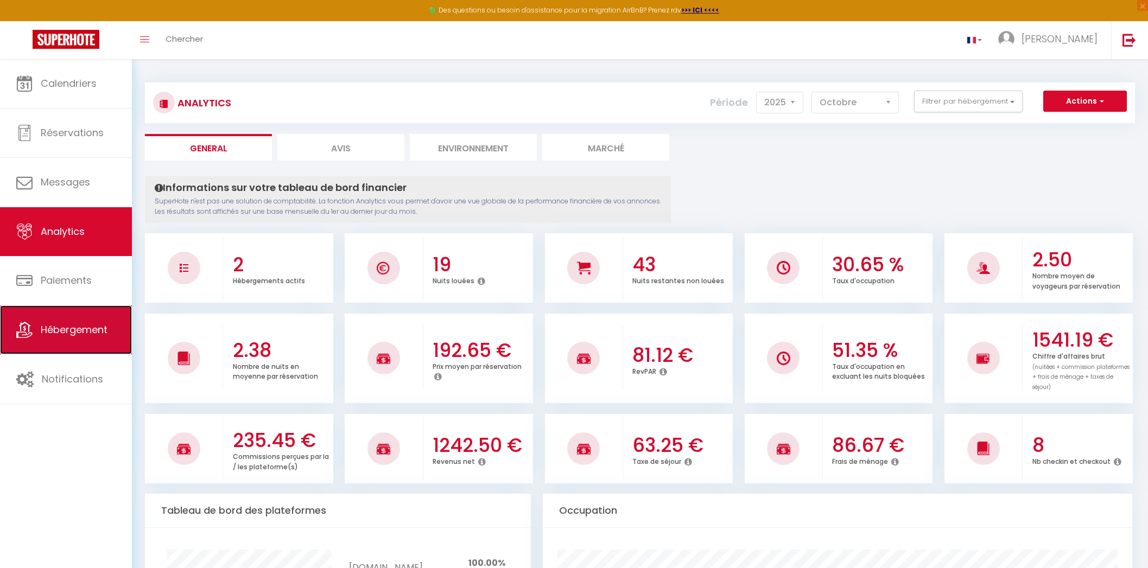
click at [49, 323] on span "Hébergement" at bounding box center [74, 330] width 67 height 14
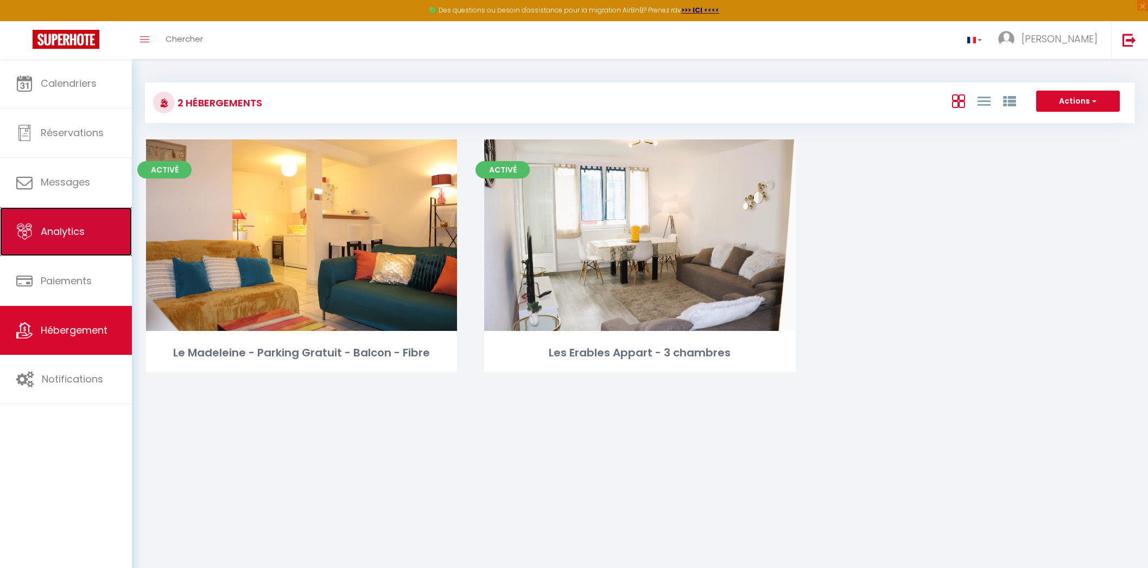
click at [41, 219] on link "Analytics" at bounding box center [66, 231] width 132 height 49
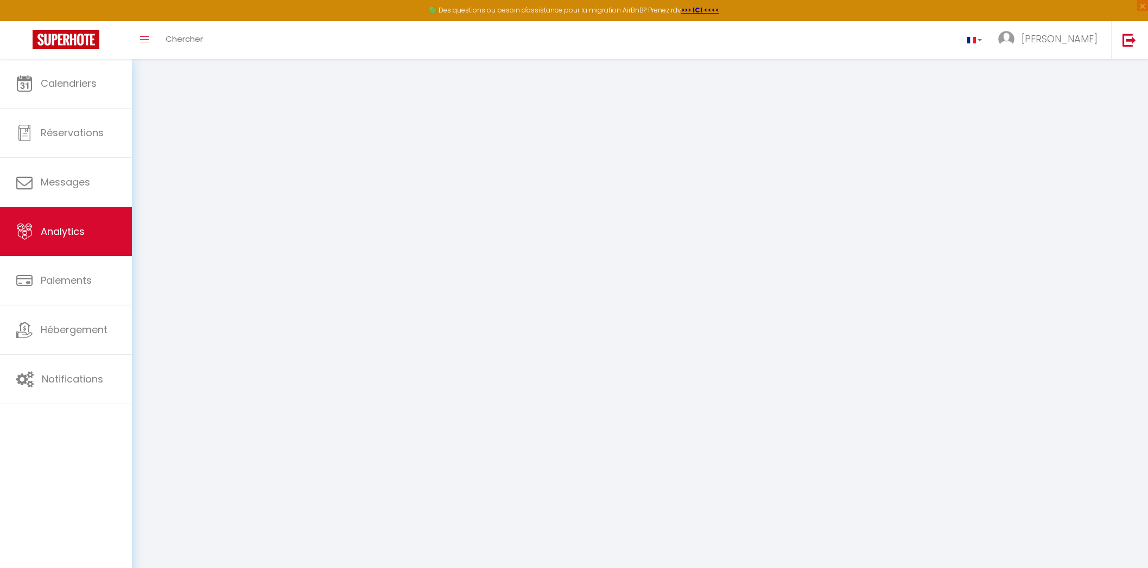
select select "2025"
select select "10"
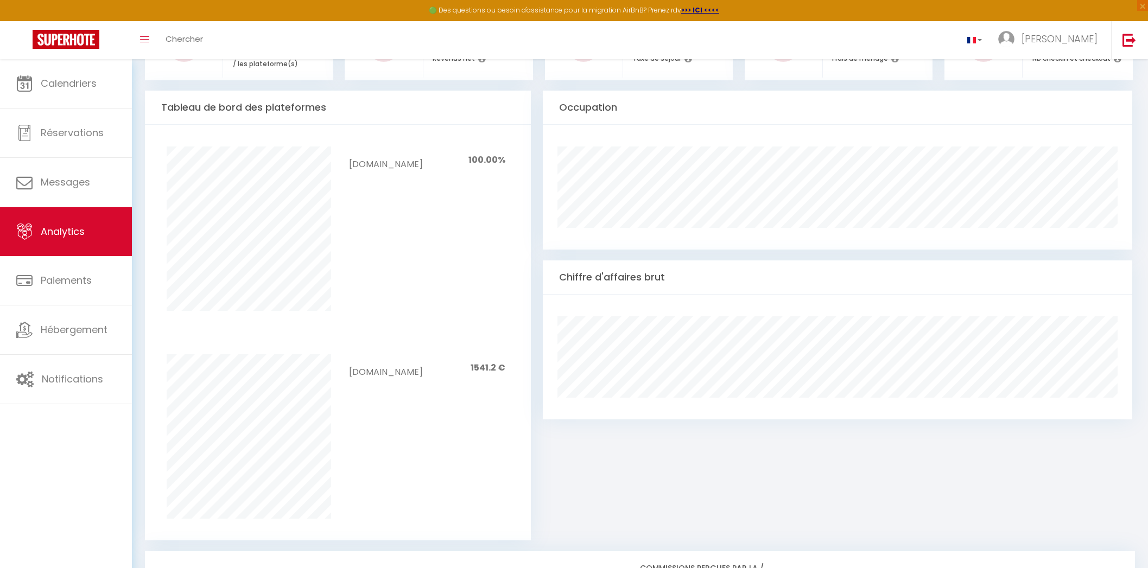
scroll to position [407, 0]
